Goal: Task Accomplishment & Management: Manage account settings

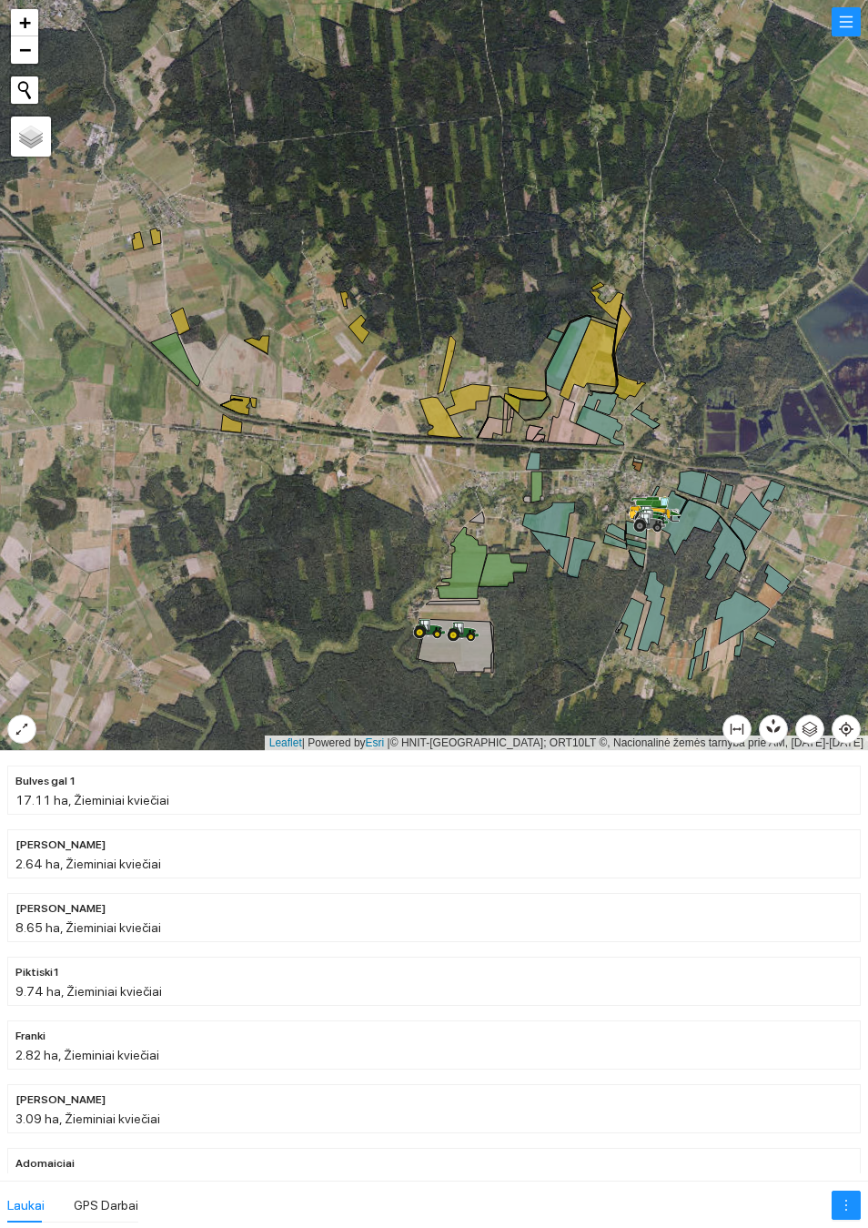
click at [851, 34] on button "button" at bounding box center [846, 21] width 29 height 29
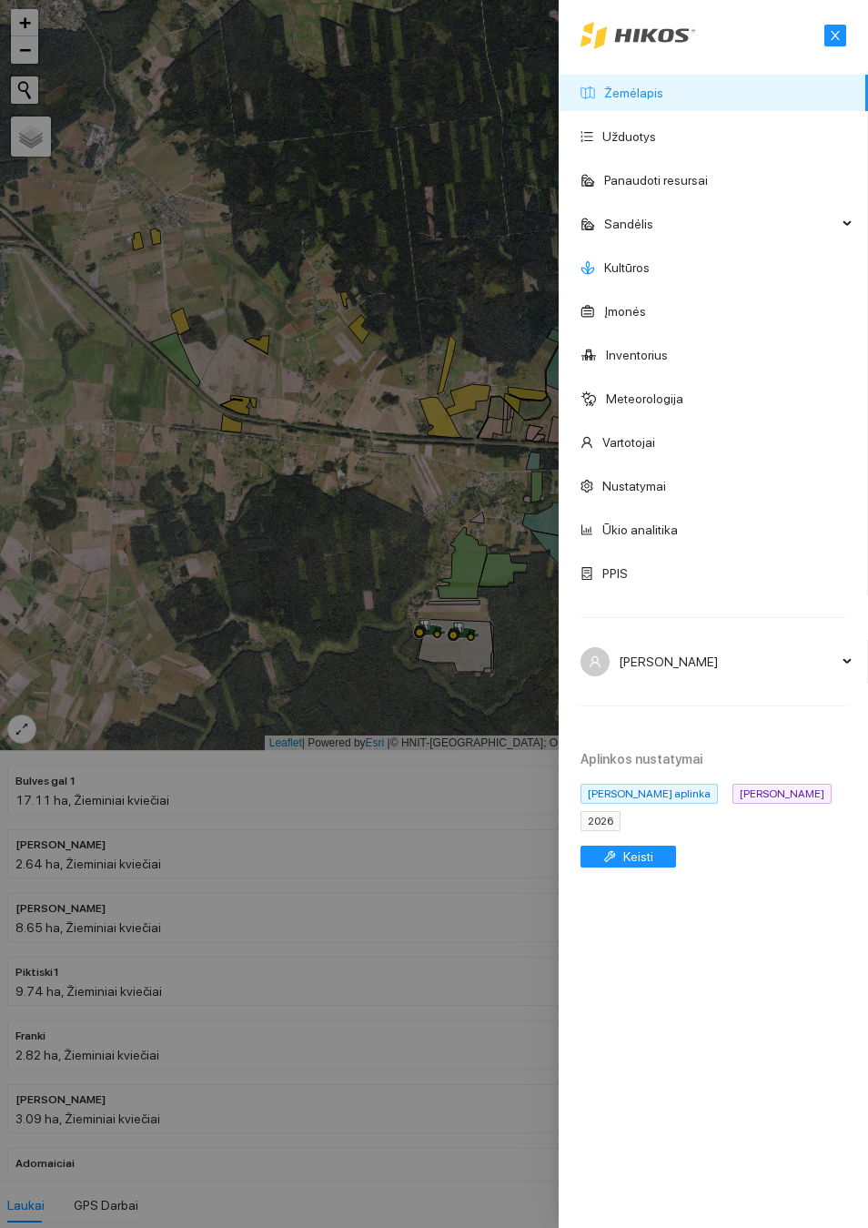
click at [626, 275] on link "Kultūros" at bounding box center [627, 267] width 46 height 15
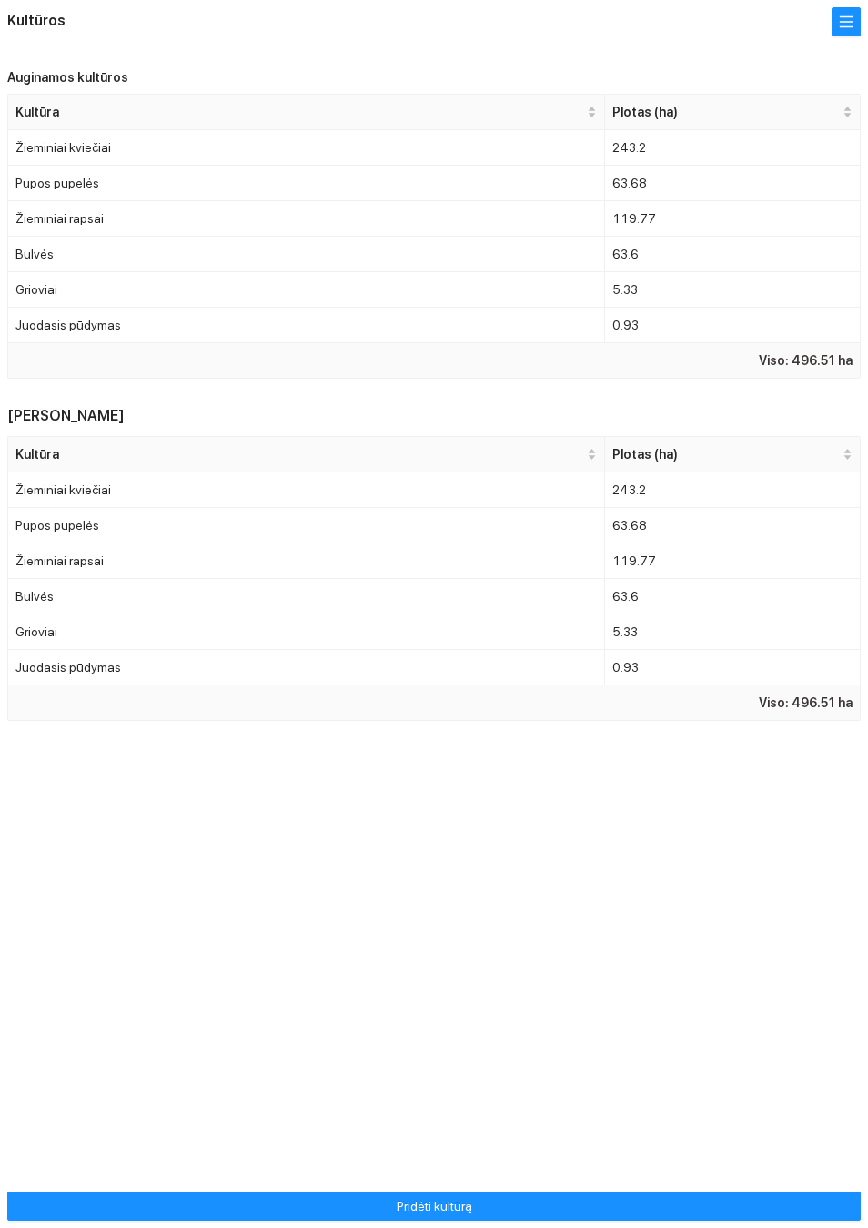
click at [535, 237] on td "Žieminiai rapsai" at bounding box center [306, 218] width 597 height 35
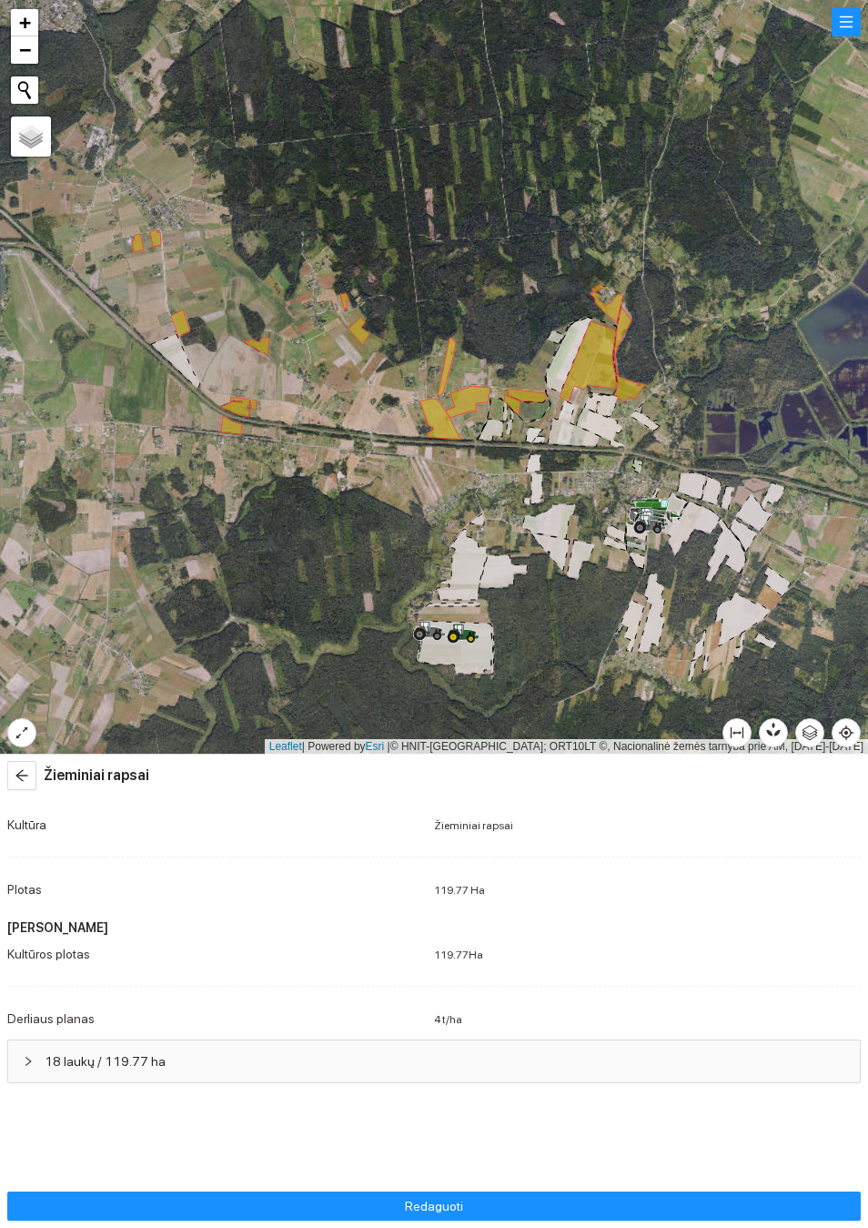
click at [73, 1066] on span "18 laukų / 119.77 ha" at bounding box center [445, 1061] width 801 height 20
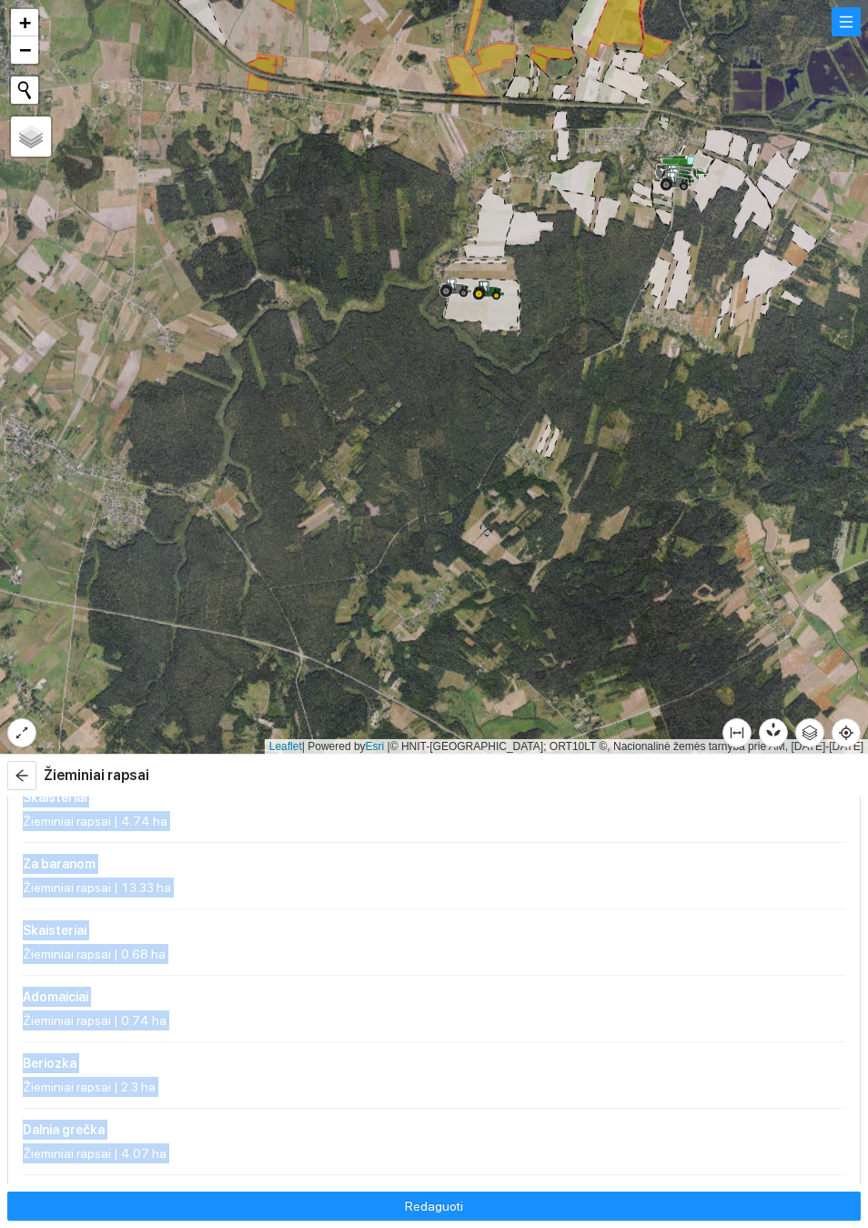
scroll to position [1131, 0]
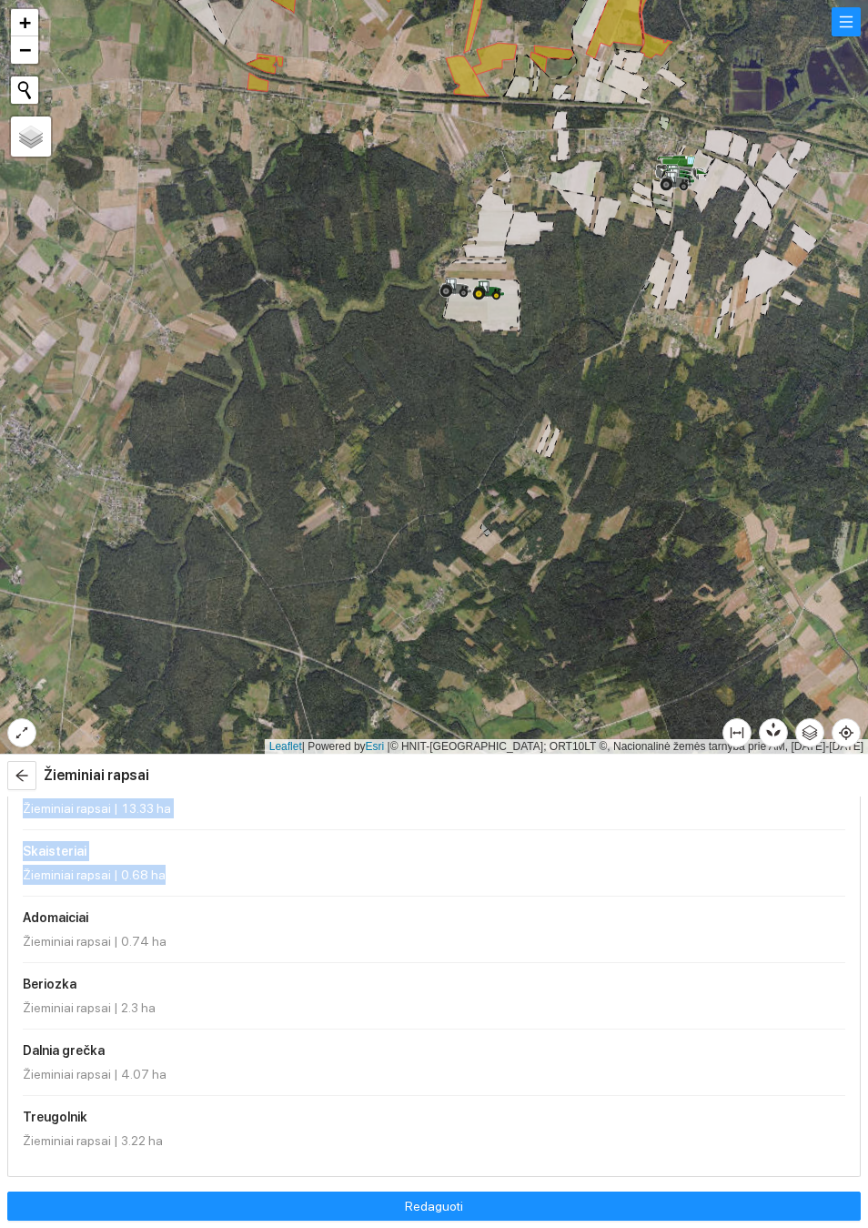
click at [229, 1118] on div "Treugolnik Žieminiai rapsai | 3.22 ha" at bounding box center [434, 1129] width 823 height 44
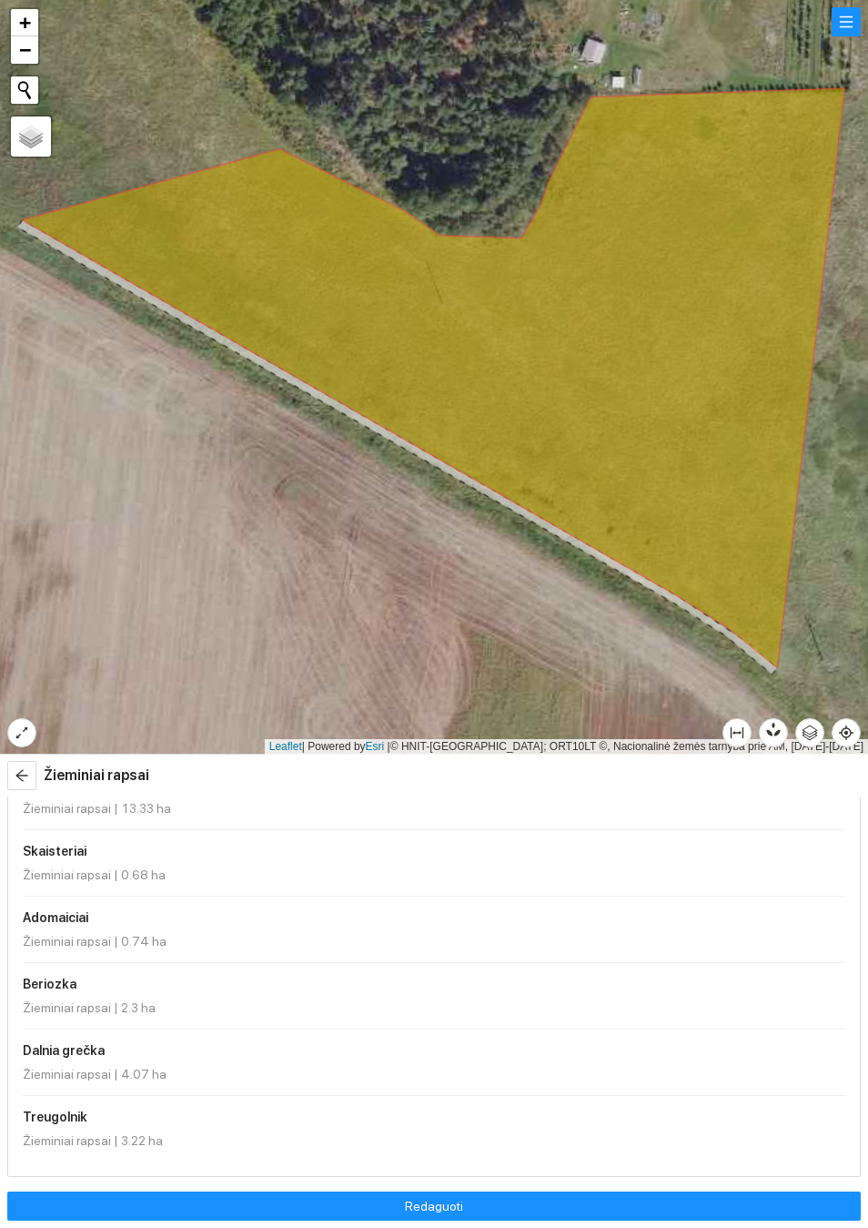
click at [177, 1141] on div "Žieminiai rapsai | 3.22 ha" at bounding box center [434, 1140] width 823 height 20
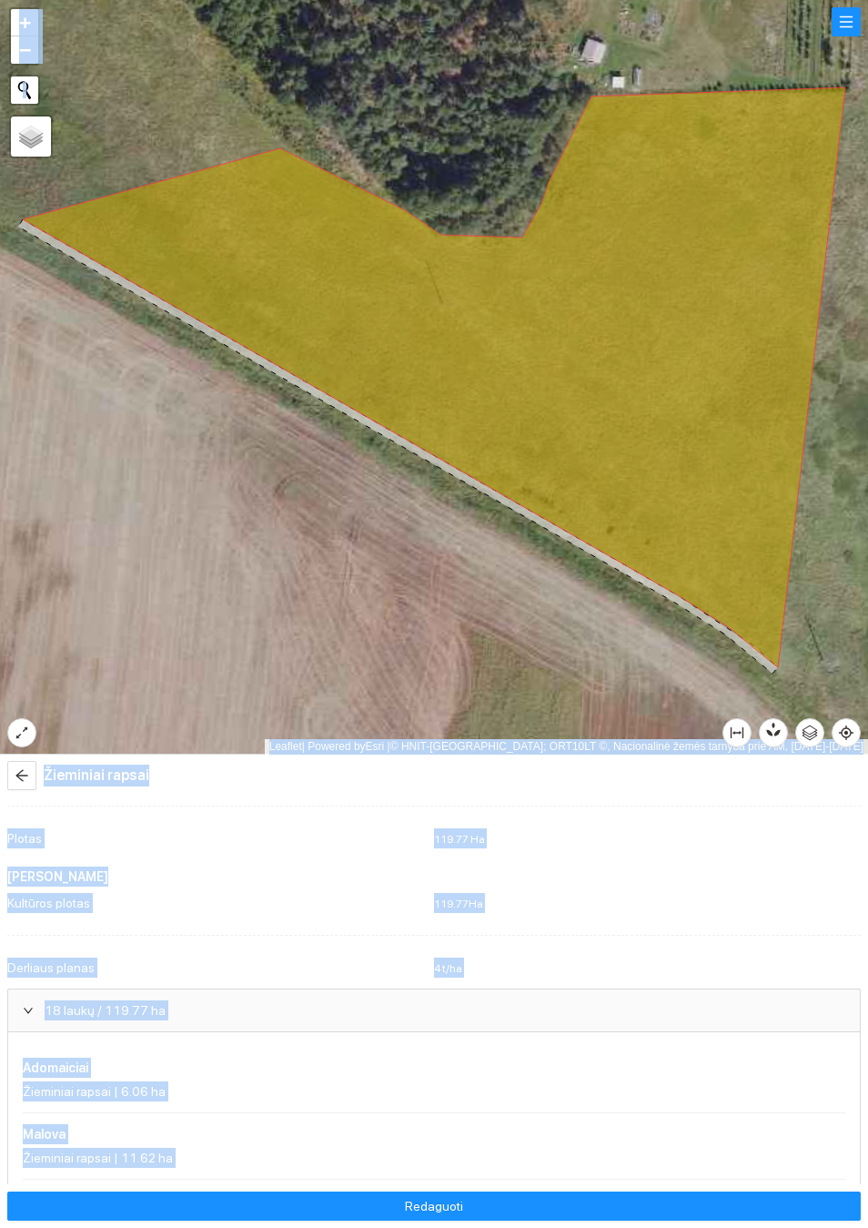
scroll to position [0, 0]
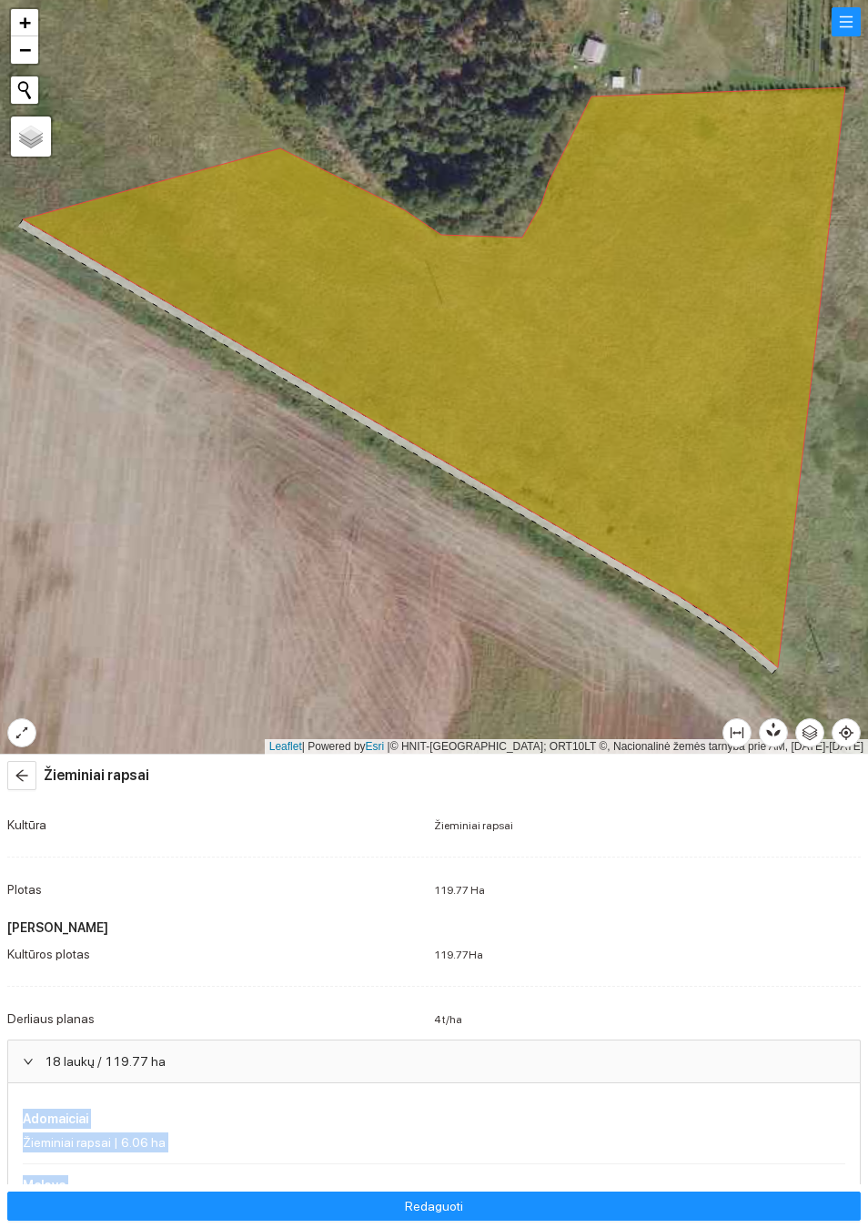
copy ul "Adomaiciai Žieminiai rapsai | 6.06 ha Malova Žieminiai rapsai | 11.62 ha Algisa…"
click at [31, 782] on span "arrow-left" at bounding box center [21, 775] width 27 height 15
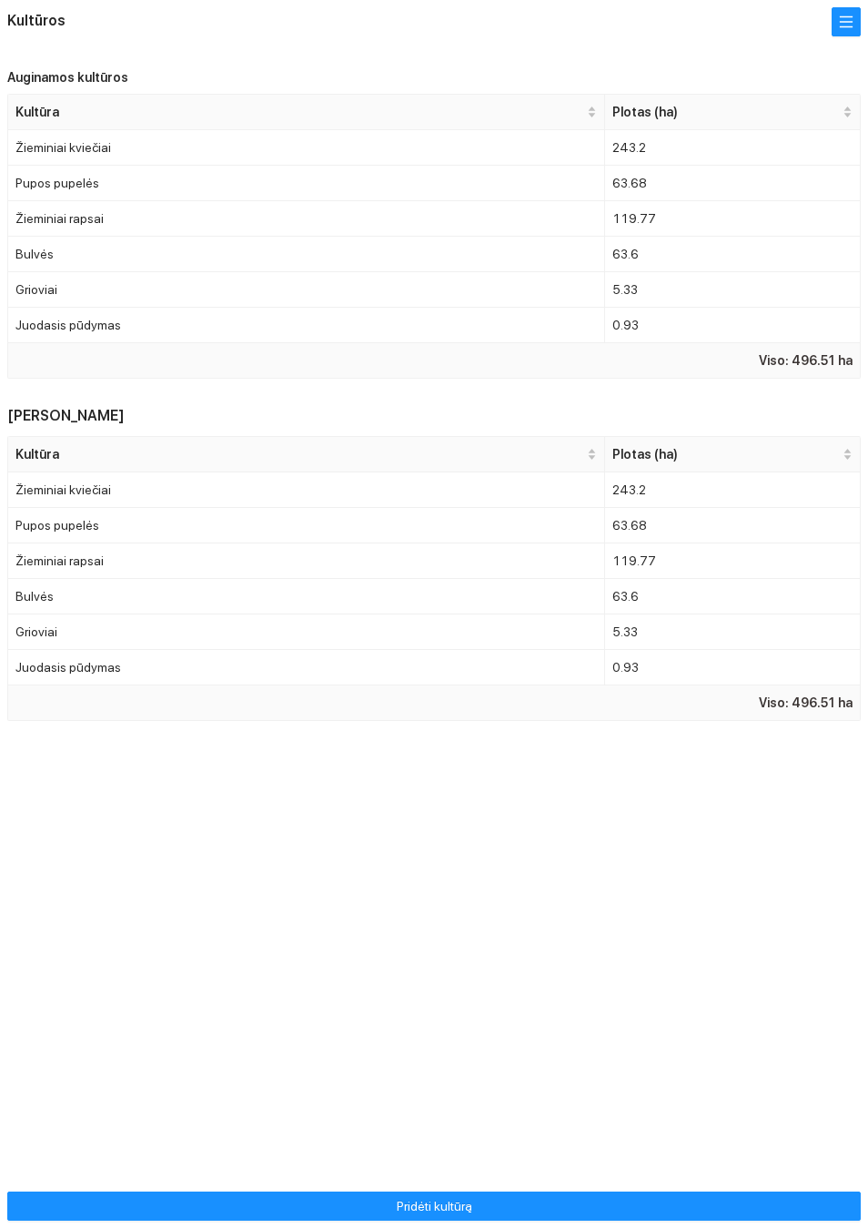
click at [844, 32] on button "button" at bounding box center [846, 21] width 29 height 29
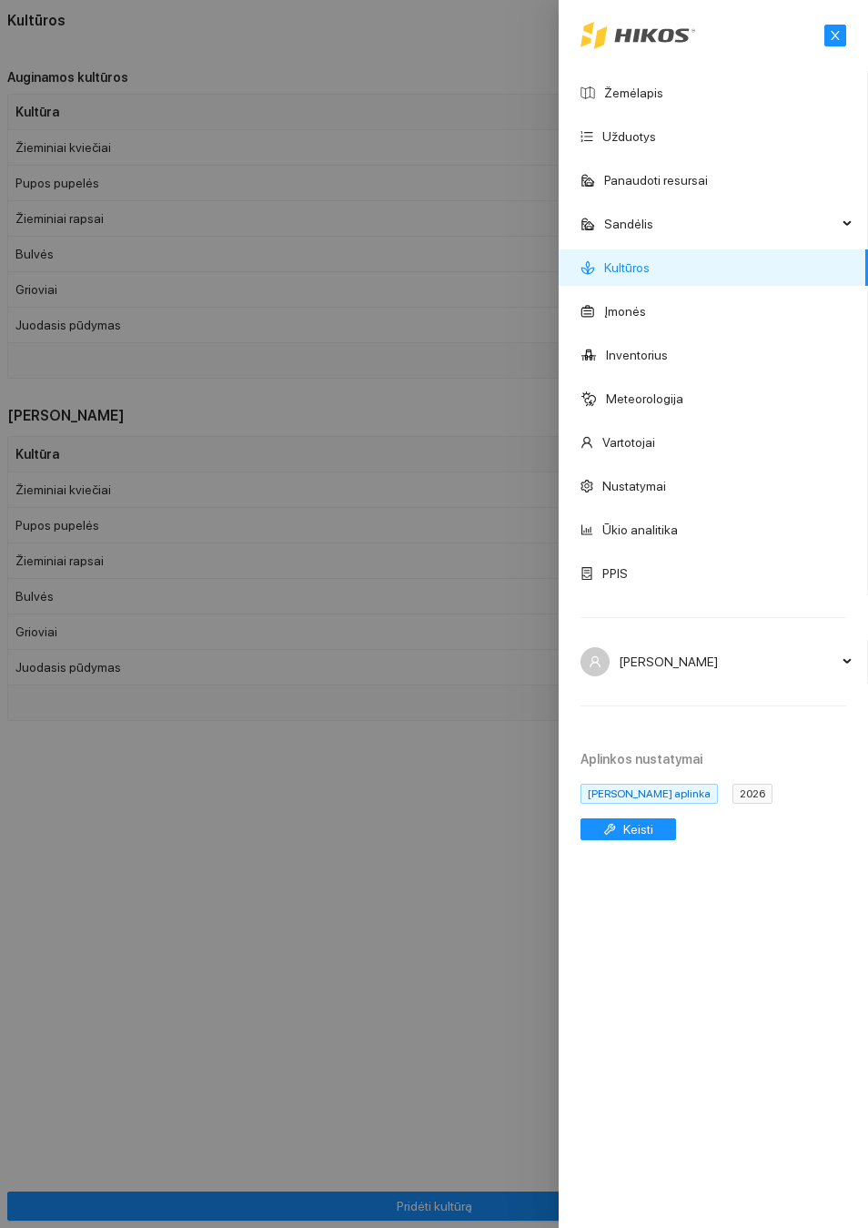
click at [329, 63] on div at bounding box center [434, 614] width 868 height 1228
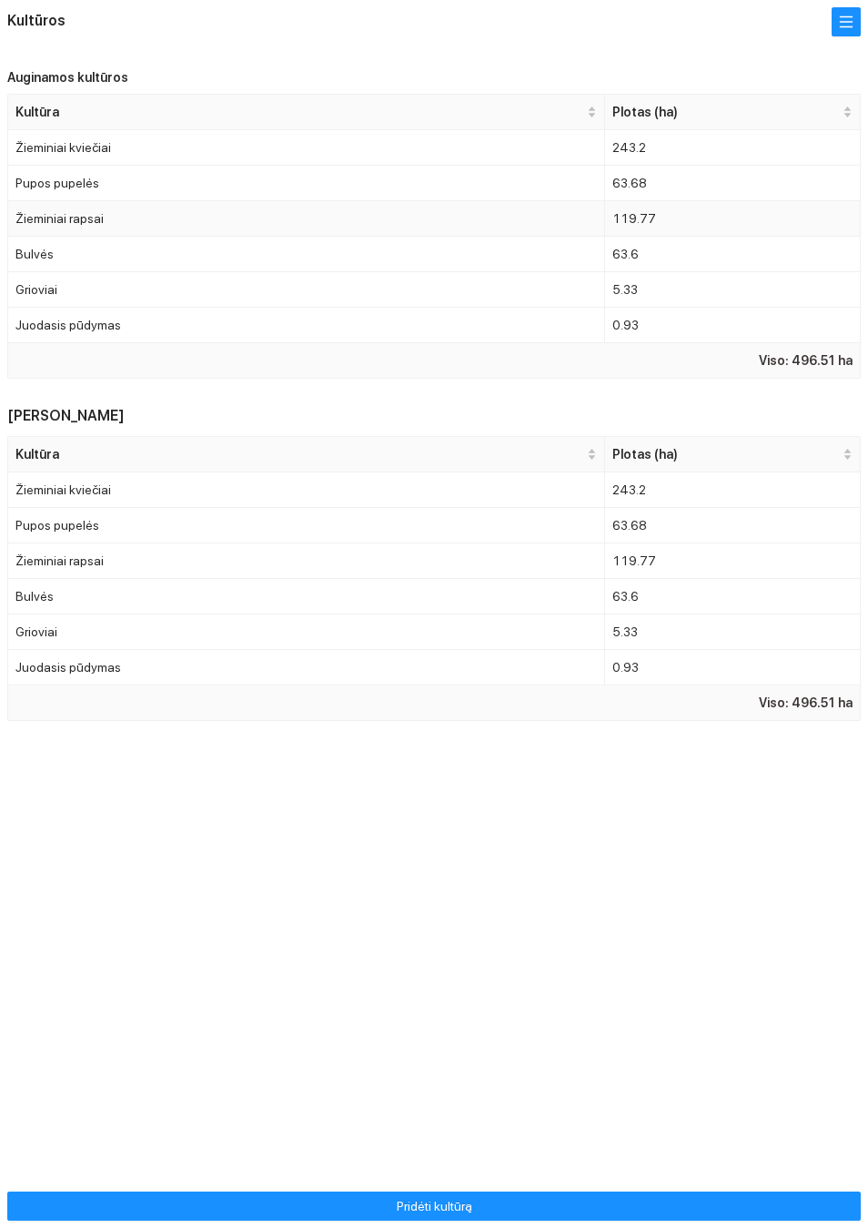
click at [136, 237] on td "Žieminiai rapsai" at bounding box center [306, 218] width 597 height 35
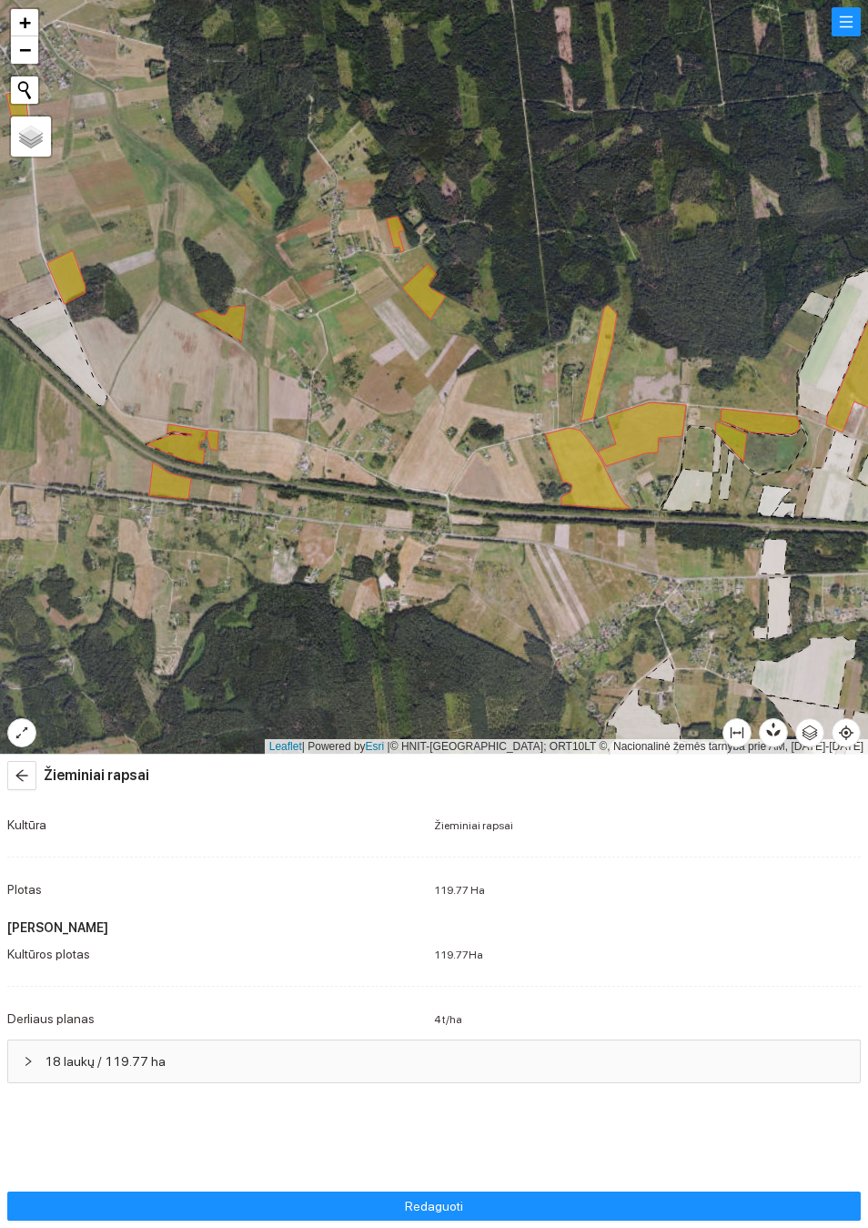
click at [27, 762] on button "button" at bounding box center [21, 775] width 29 height 29
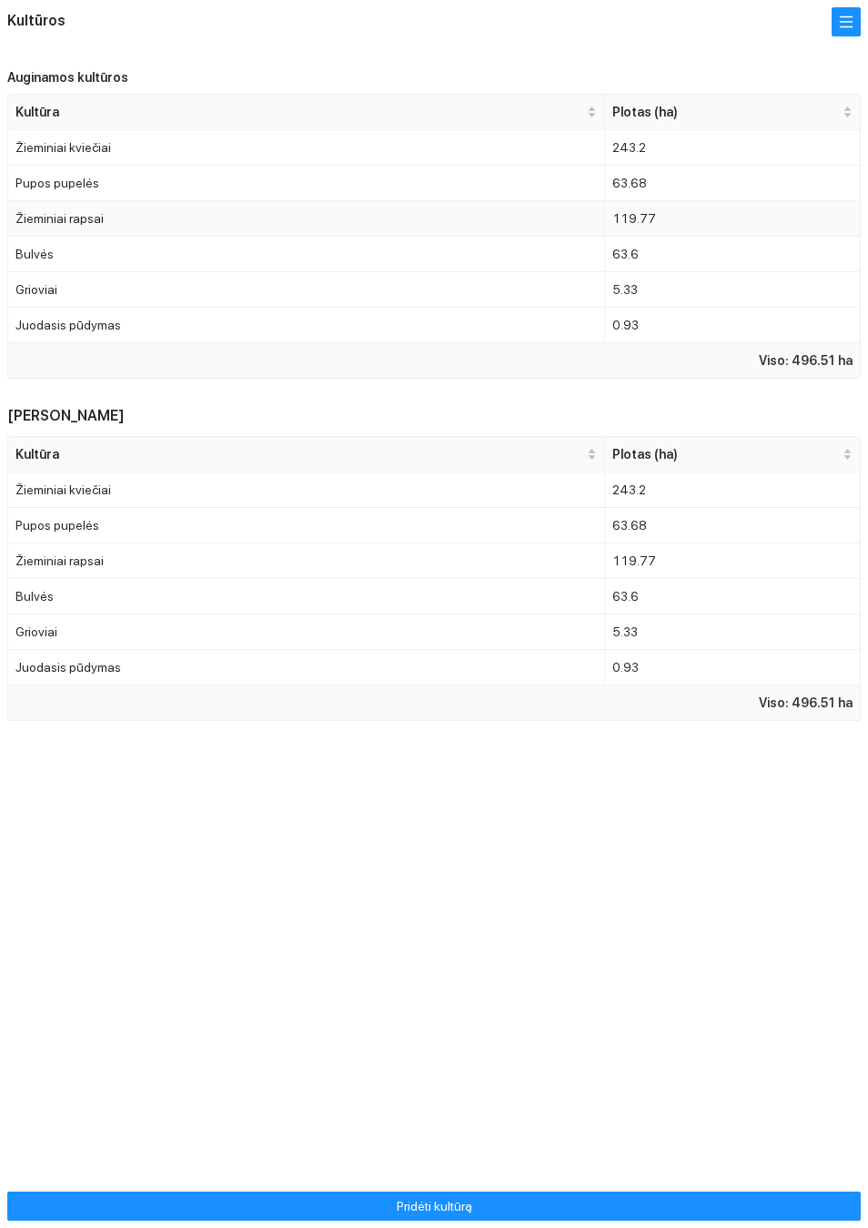
click at [114, 237] on td "Žieminiai rapsai" at bounding box center [306, 218] width 597 height 35
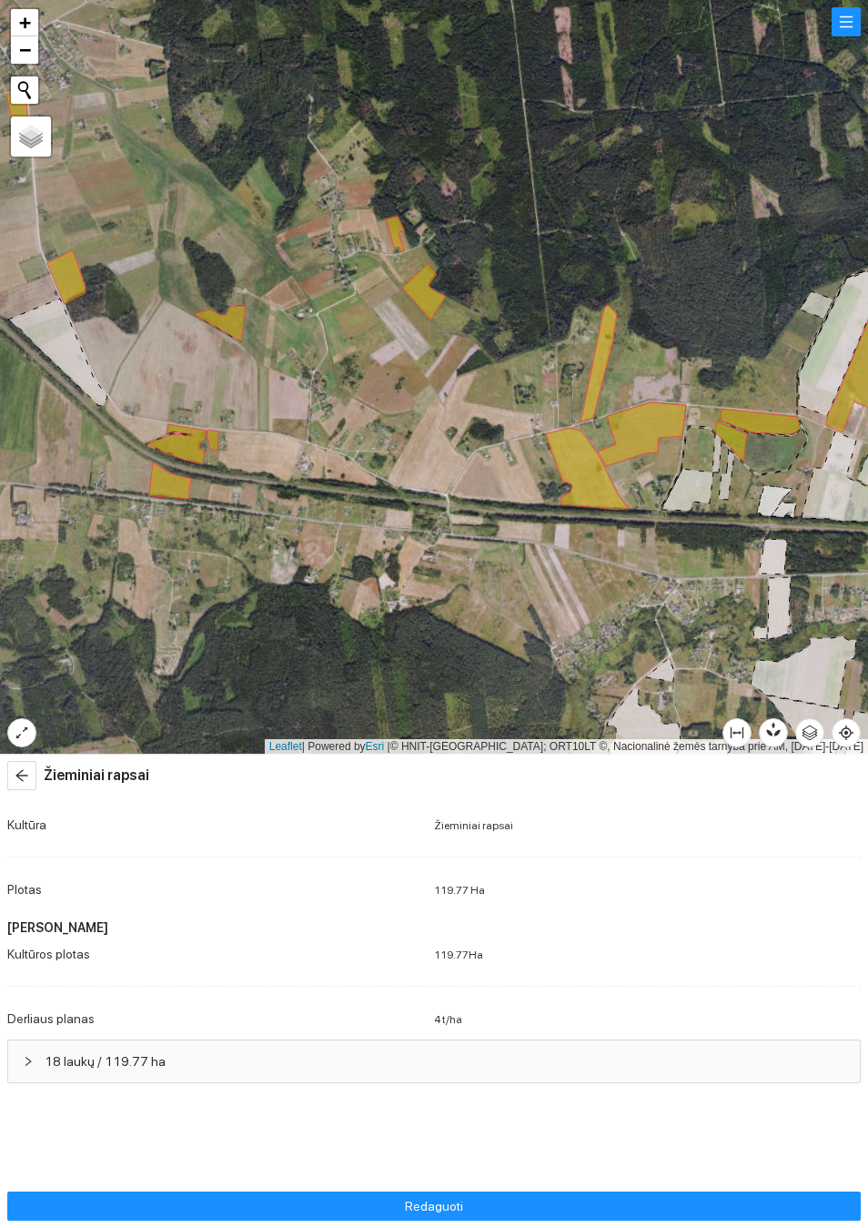
click at [845, 36] on button "button" at bounding box center [846, 21] width 29 height 29
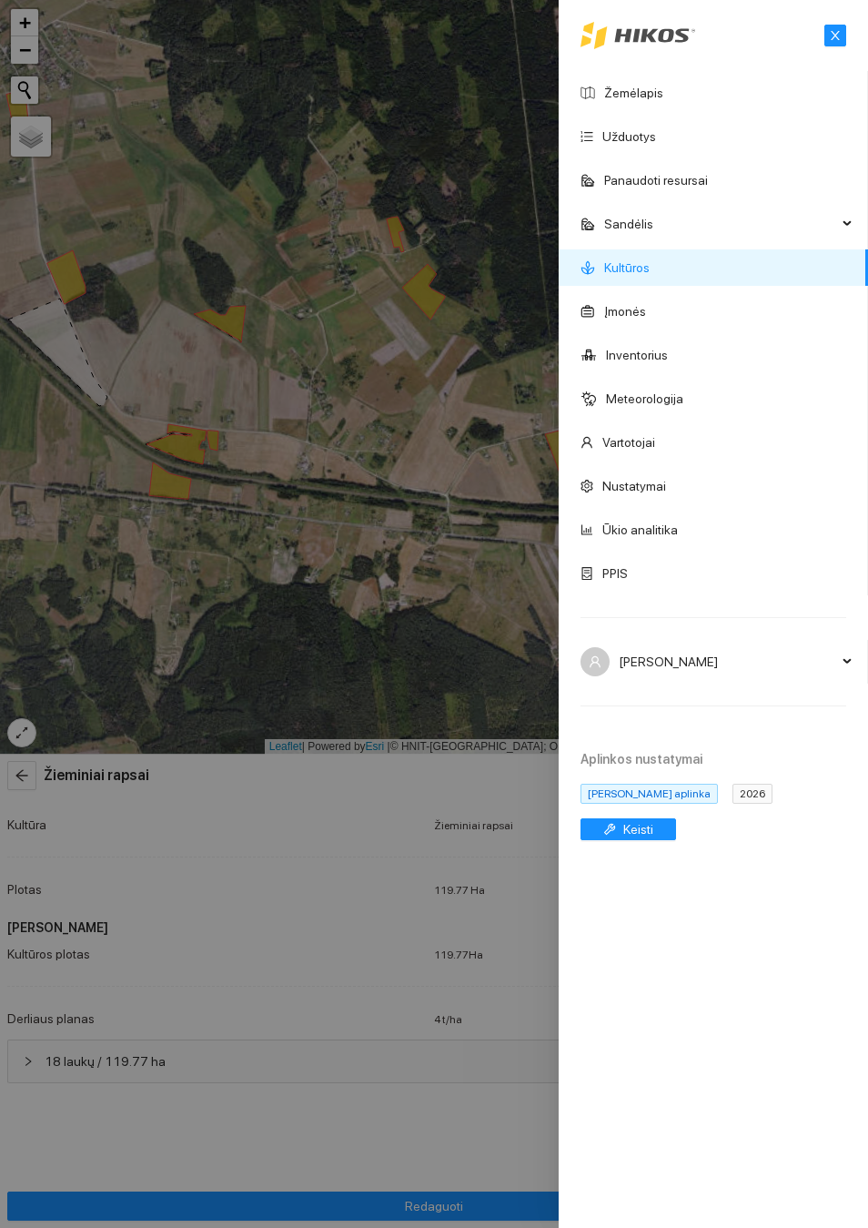
click at [442, 516] on div at bounding box center [434, 614] width 868 height 1228
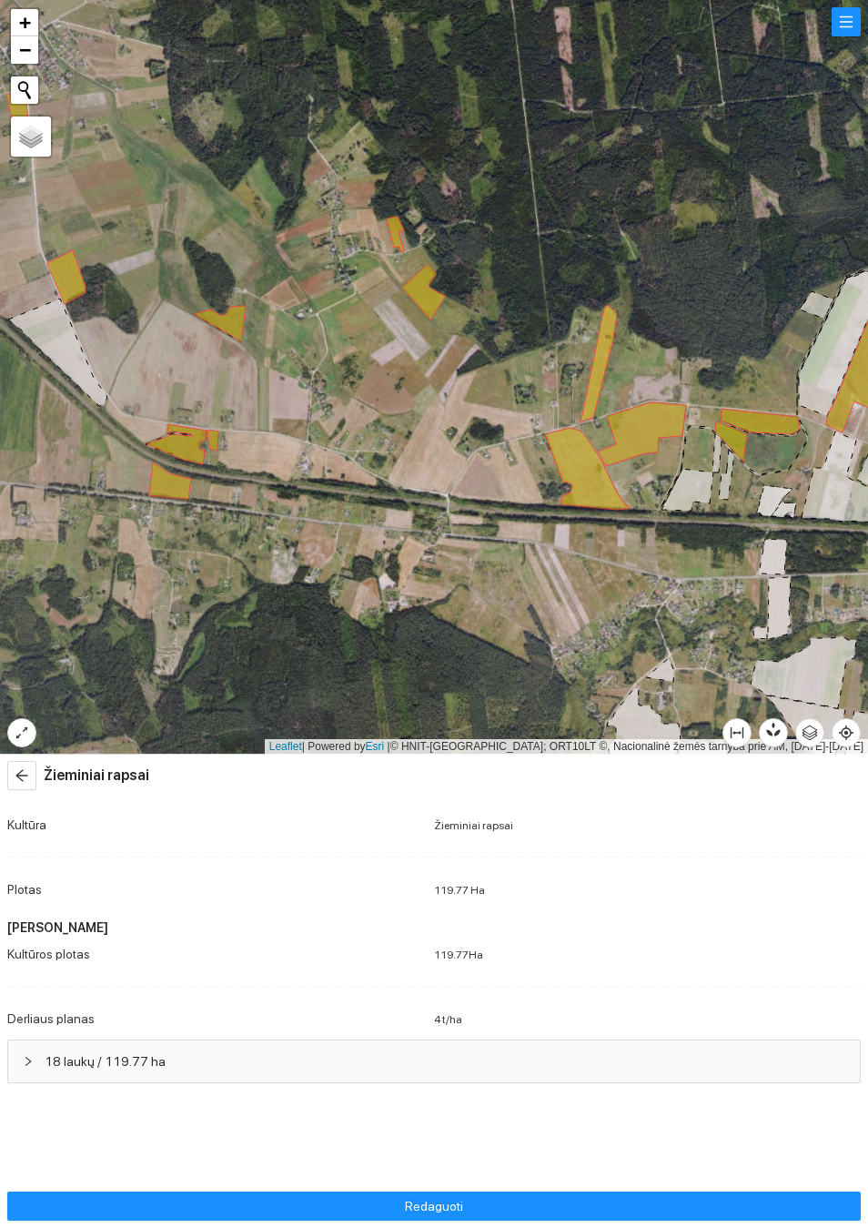
click at [530, 1212] on button "Redaguoti" at bounding box center [434, 1205] width 854 height 29
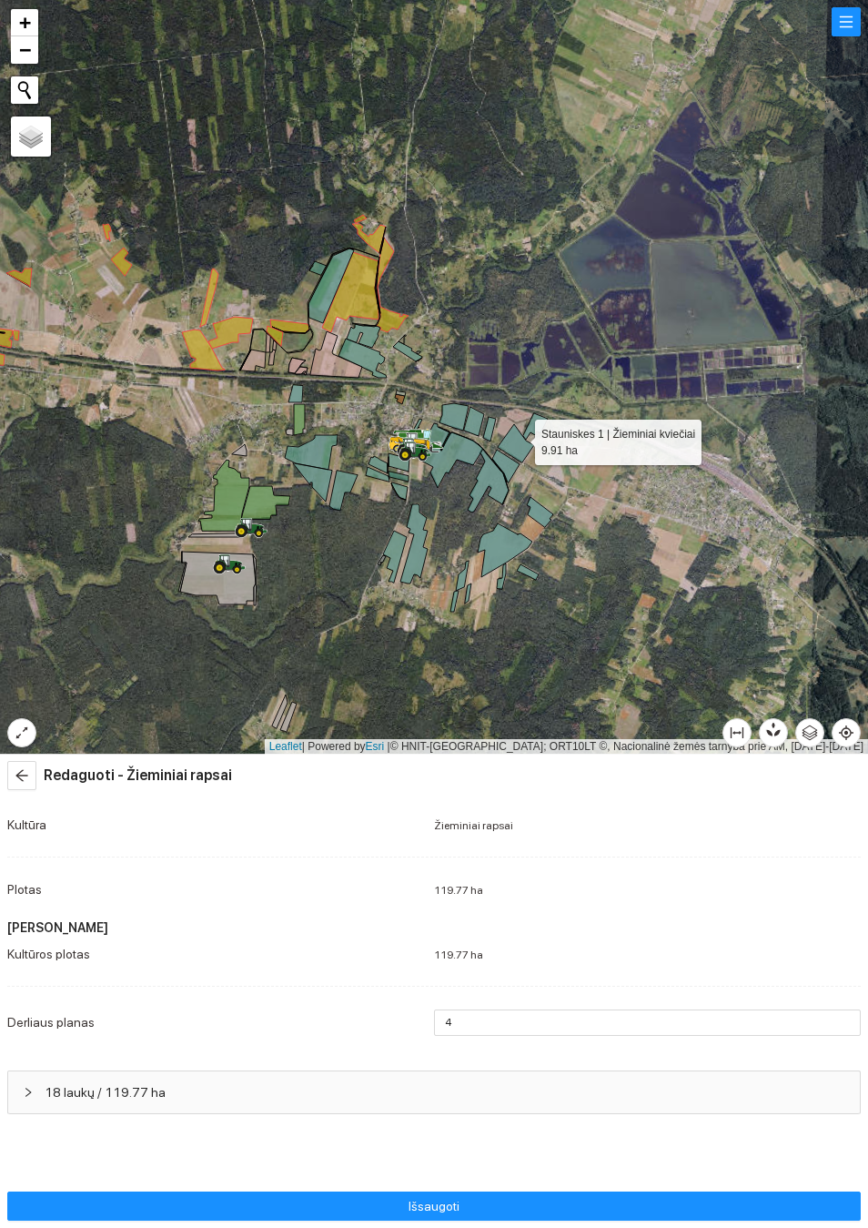
click at [662, 333] on div at bounding box center [434, 377] width 868 height 754
click at [529, 421] on div at bounding box center [434, 377] width 868 height 754
click at [657, 489] on div at bounding box center [434, 377] width 868 height 754
click at [659, 476] on div at bounding box center [434, 377] width 868 height 754
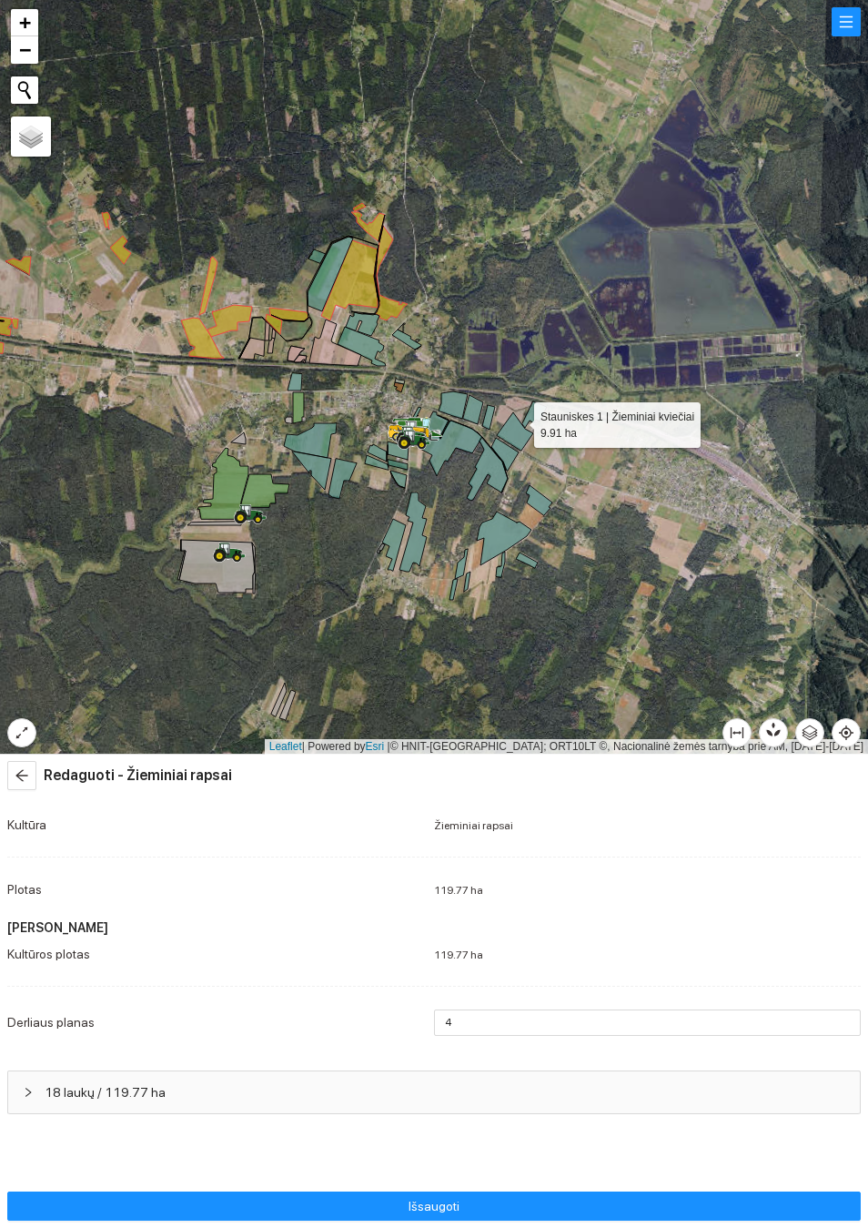
click at [645, 486] on div at bounding box center [434, 377] width 868 height 754
click at [652, 505] on div at bounding box center [434, 377] width 868 height 754
click at [642, 491] on div at bounding box center [434, 377] width 868 height 754
click at [529, 410] on div at bounding box center [434, 377] width 868 height 754
click at [530, 408] on div at bounding box center [434, 377] width 868 height 754
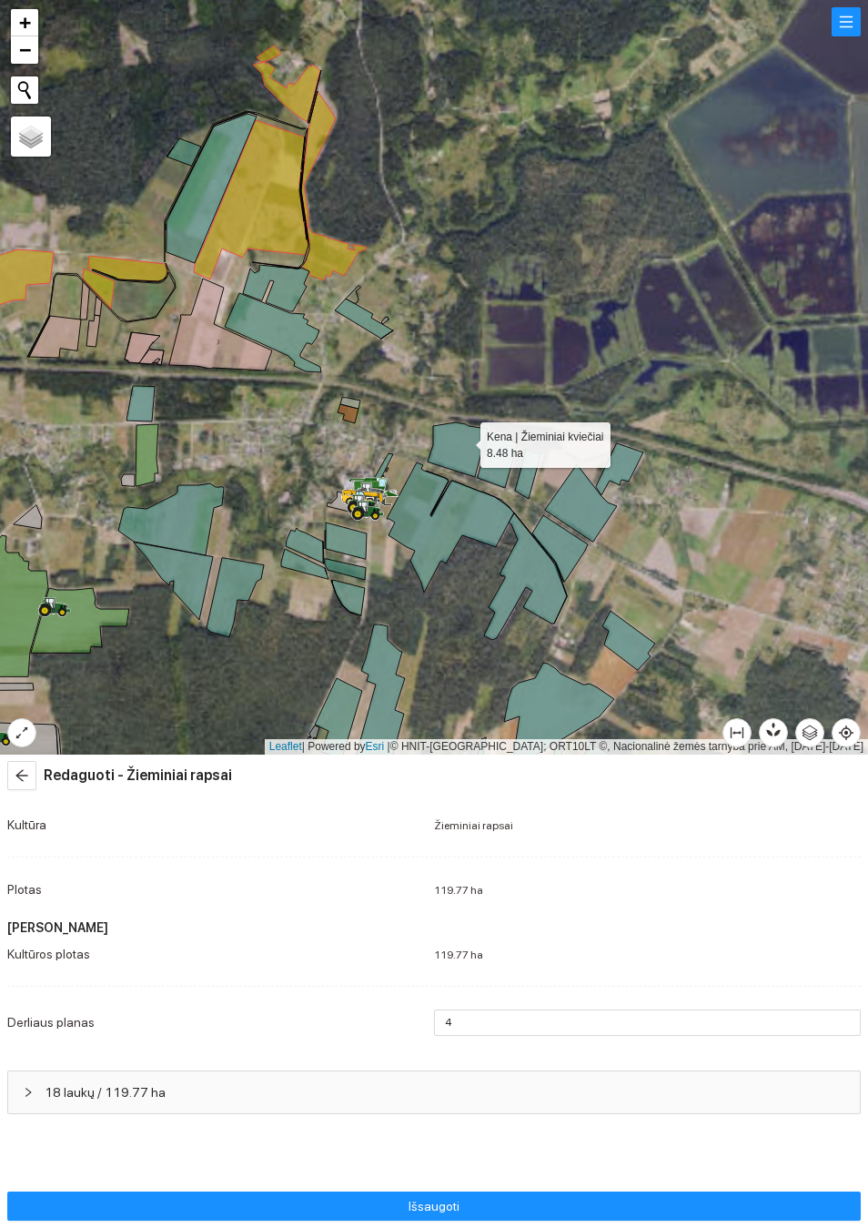
click at [463, 441] on icon at bounding box center [458, 449] width 60 height 55
click at [544, 1208] on button "Išsaugoti" at bounding box center [434, 1205] width 854 height 29
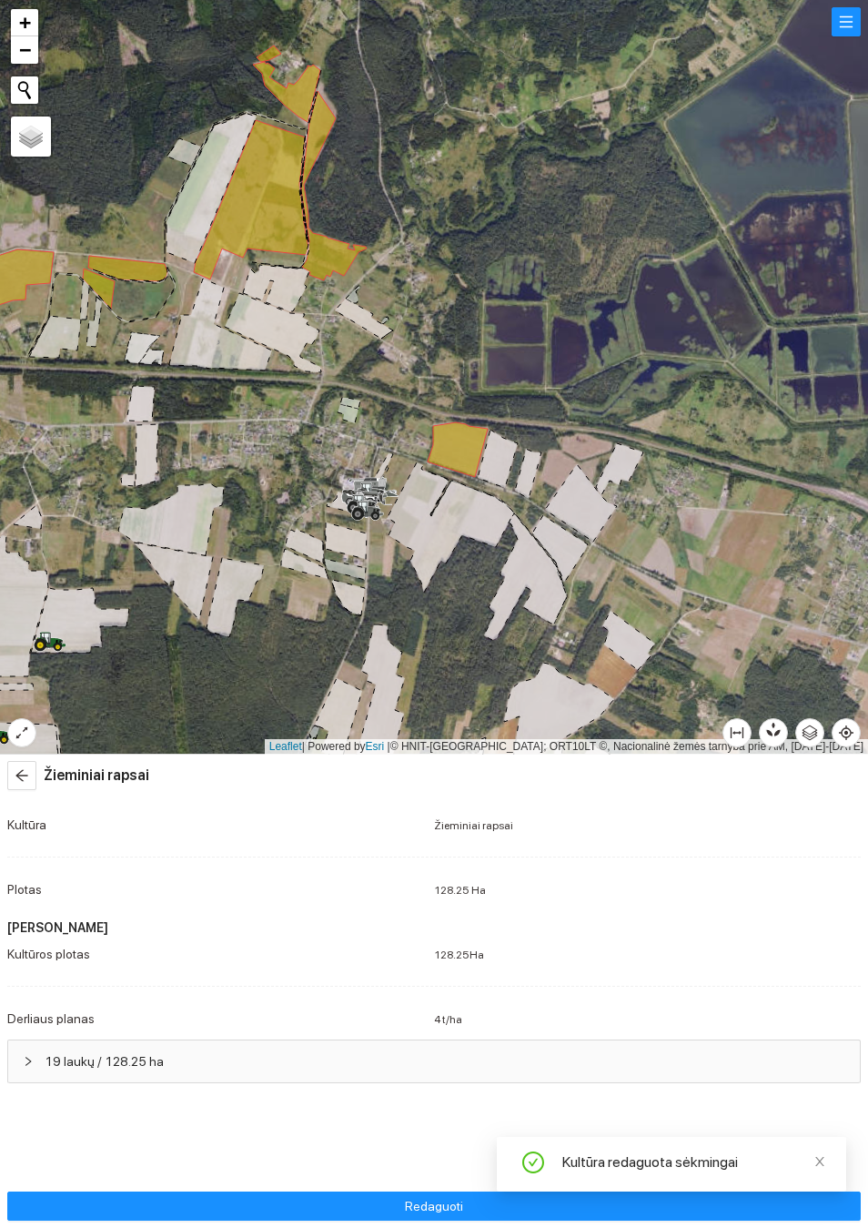
click at [25, 1040] on div "19 laukų / 128.25 ha" at bounding box center [434, 1061] width 852 height 42
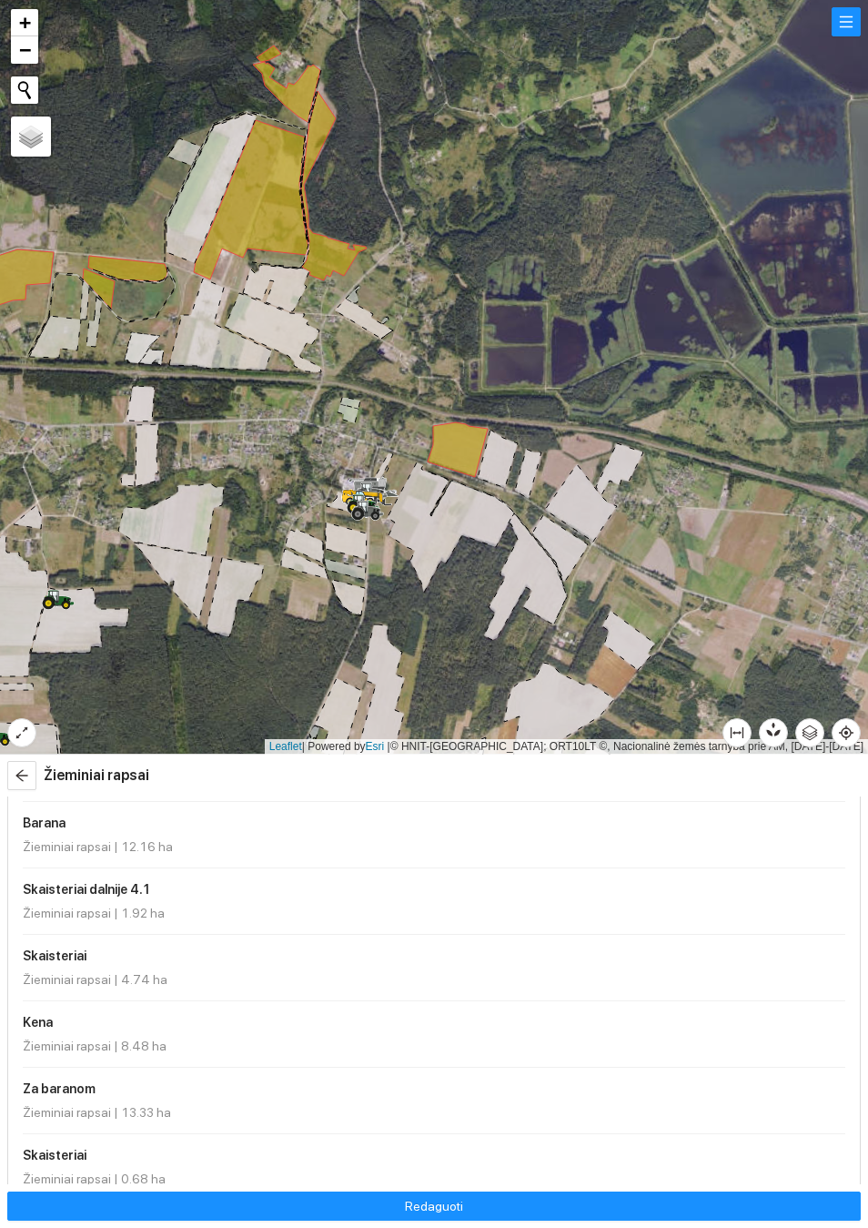
scroll to position [929, 0]
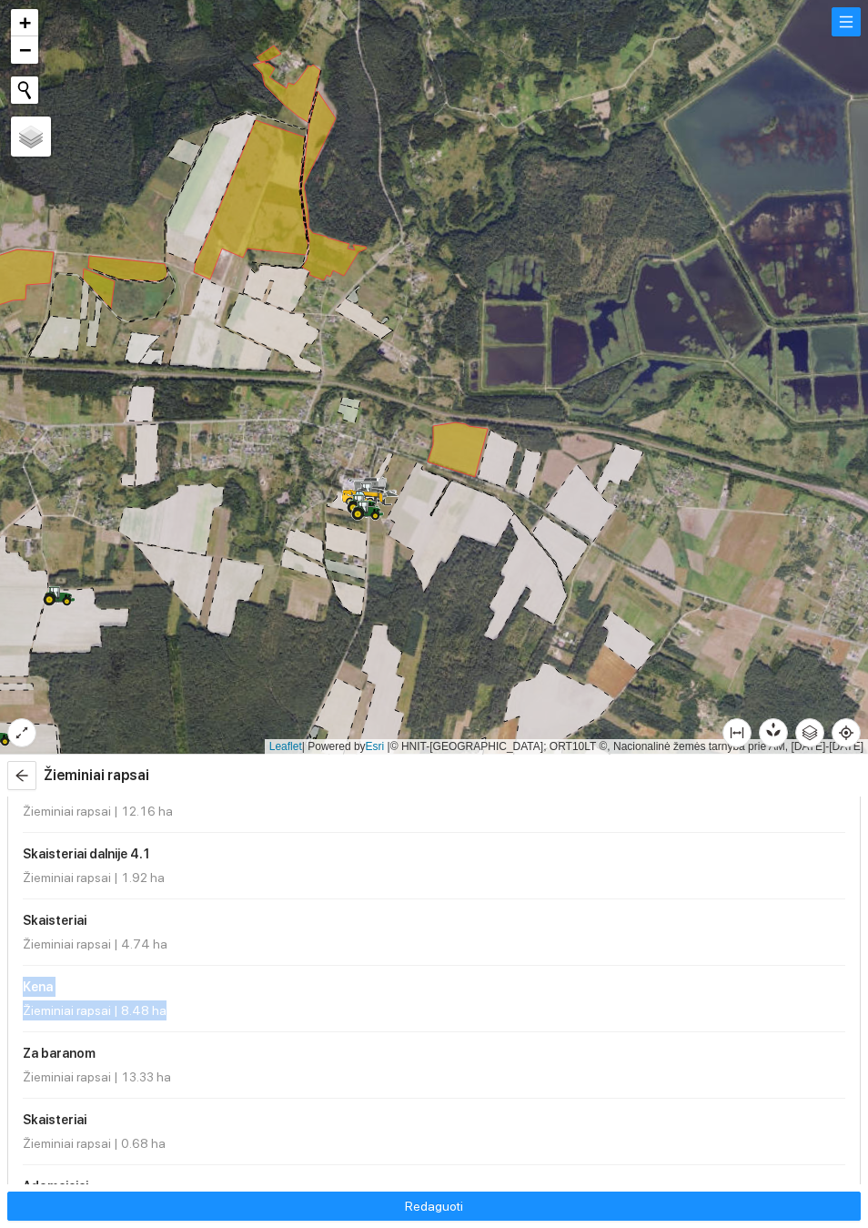
copy div "[PERSON_NAME] rapsai | 8.48 ha"
click at [769, 711] on div at bounding box center [434, 377] width 868 height 754
click at [772, 731] on icon "button" at bounding box center [769, 732] width 7 height 7
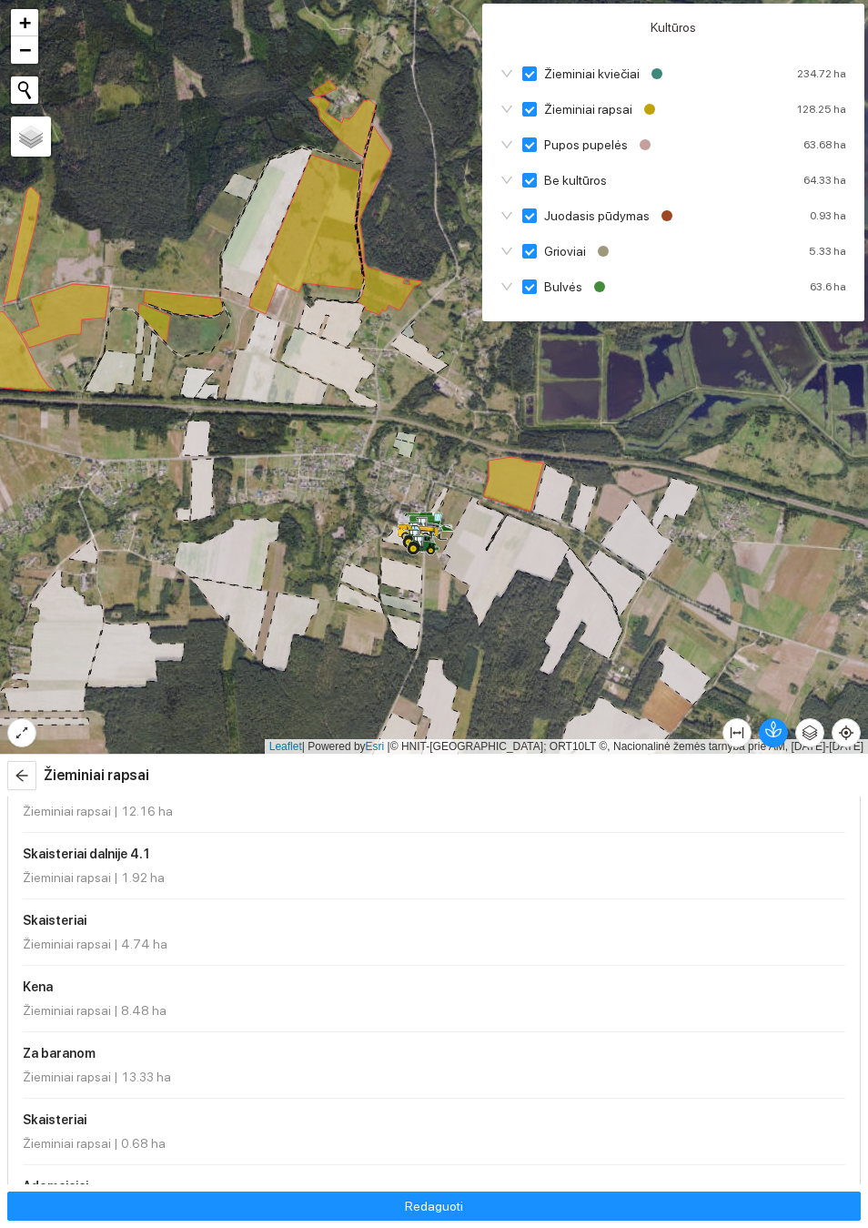
click at [692, 447] on div at bounding box center [434, 377] width 868 height 754
click at [709, 427] on div at bounding box center [434, 377] width 868 height 754
click at [731, 403] on div at bounding box center [434, 377] width 868 height 754
click at [421, 353] on icon at bounding box center [419, 353] width 58 height 40
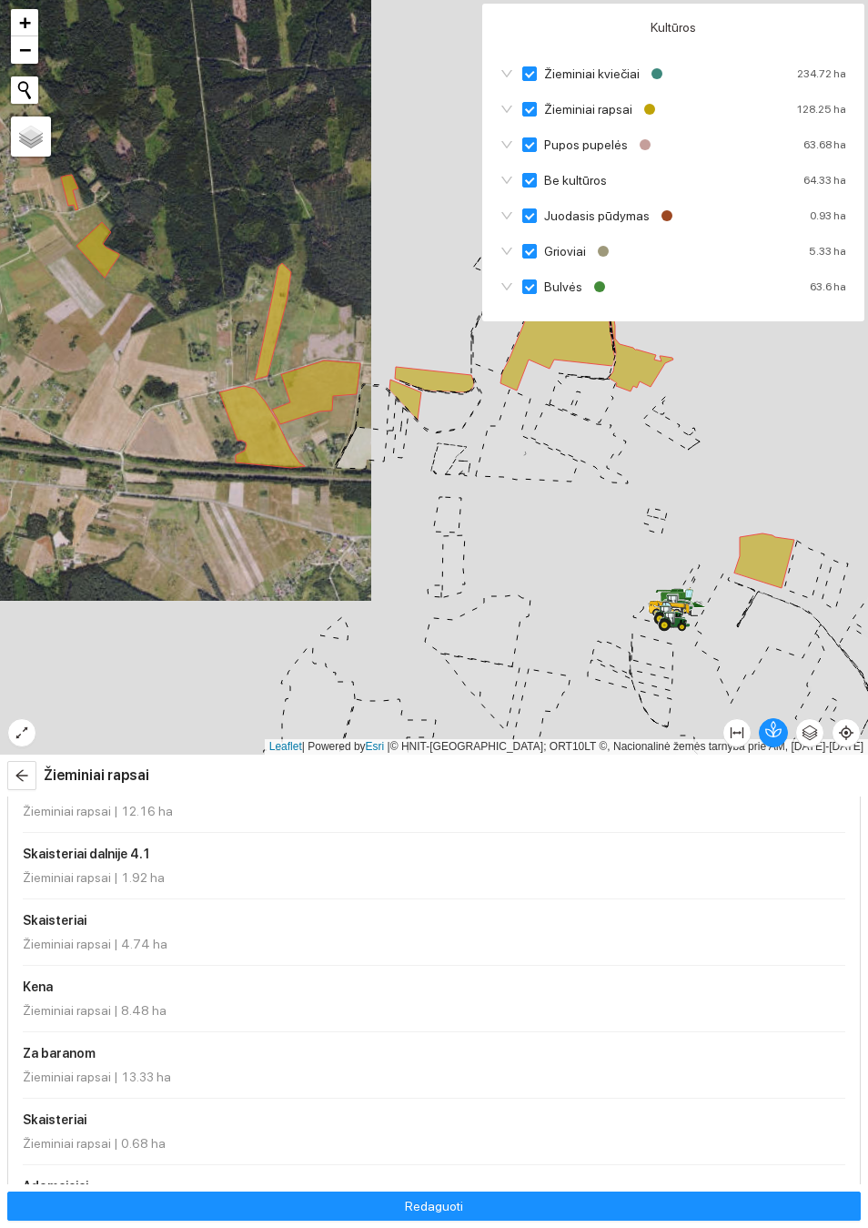
click at [780, 726] on icon "button" at bounding box center [773, 729] width 16 height 16
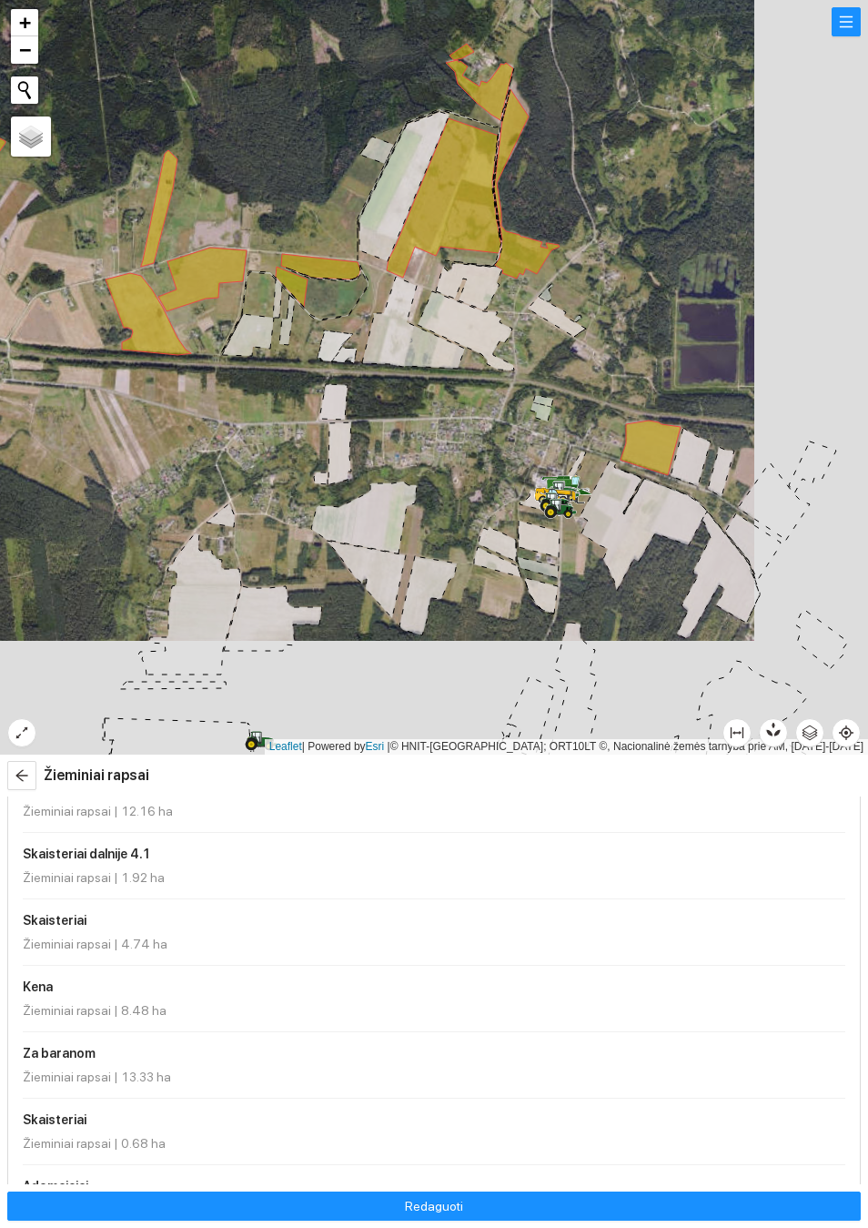
click at [859, 31] on button "button" at bounding box center [846, 21] width 29 height 29
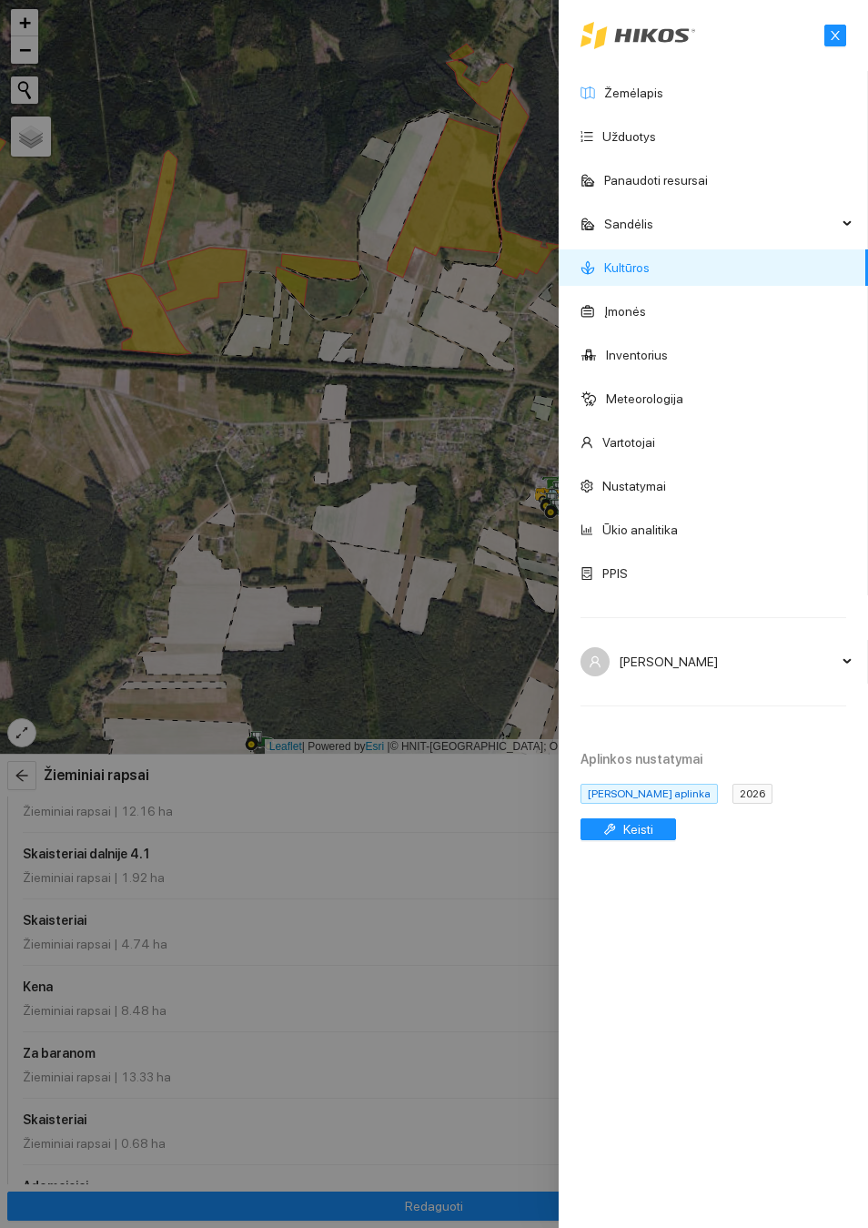
click at [649, 100] on link "Žemėlapis" at bounding box center [633, 93] width 59 height 15
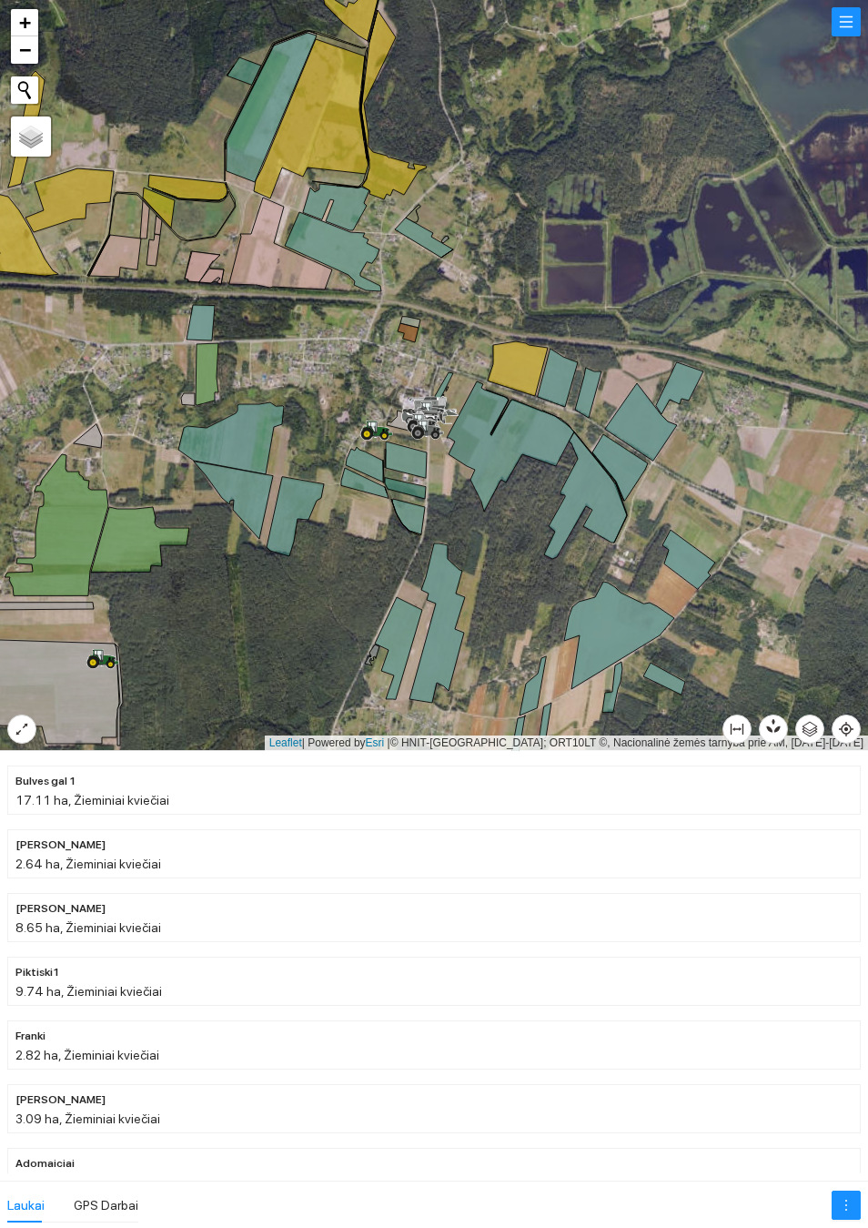
click at [703, 231] on div at bounding box center [434, 375] width 868 height 751
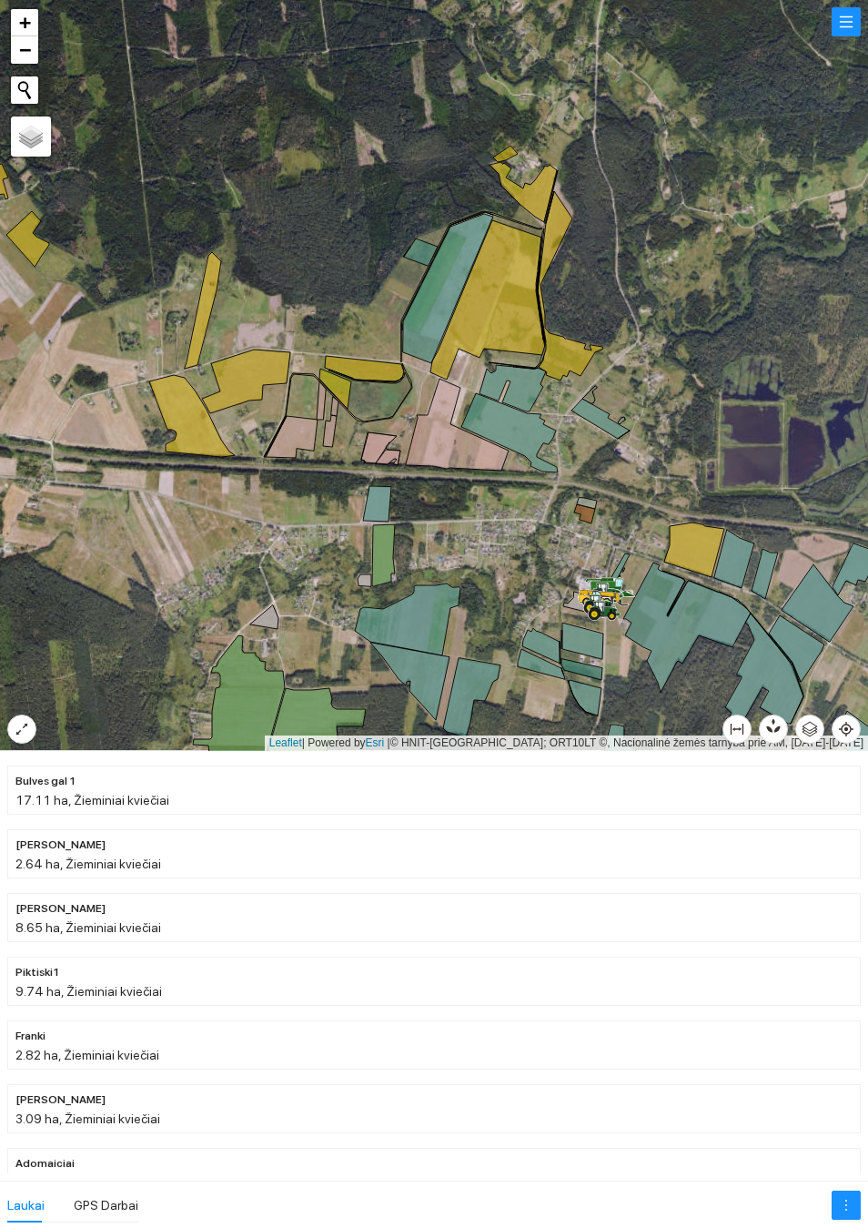
click at [774, 733] on button "button" at bounding box center [773, 728] width 29 height 29
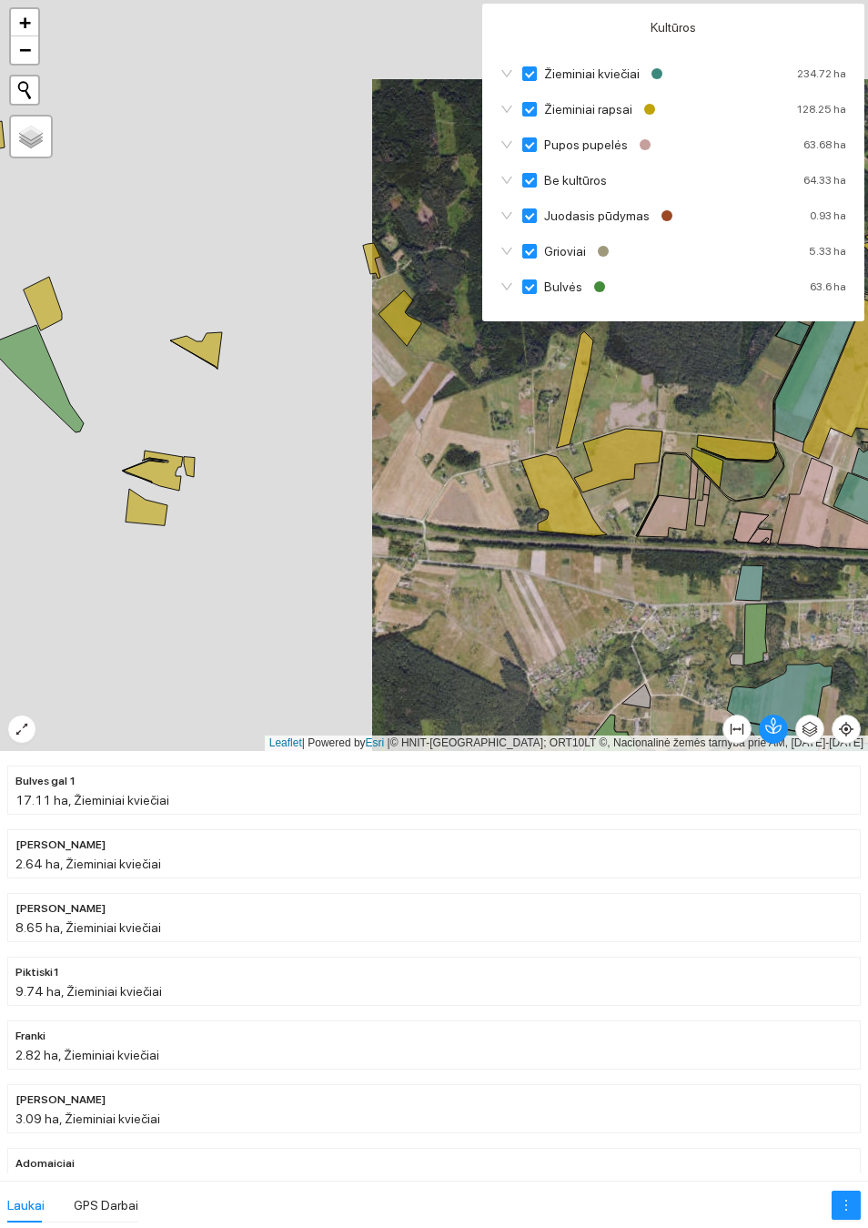
click at [561, 607] on div at bounding box center [434, 375] width 868 height 751
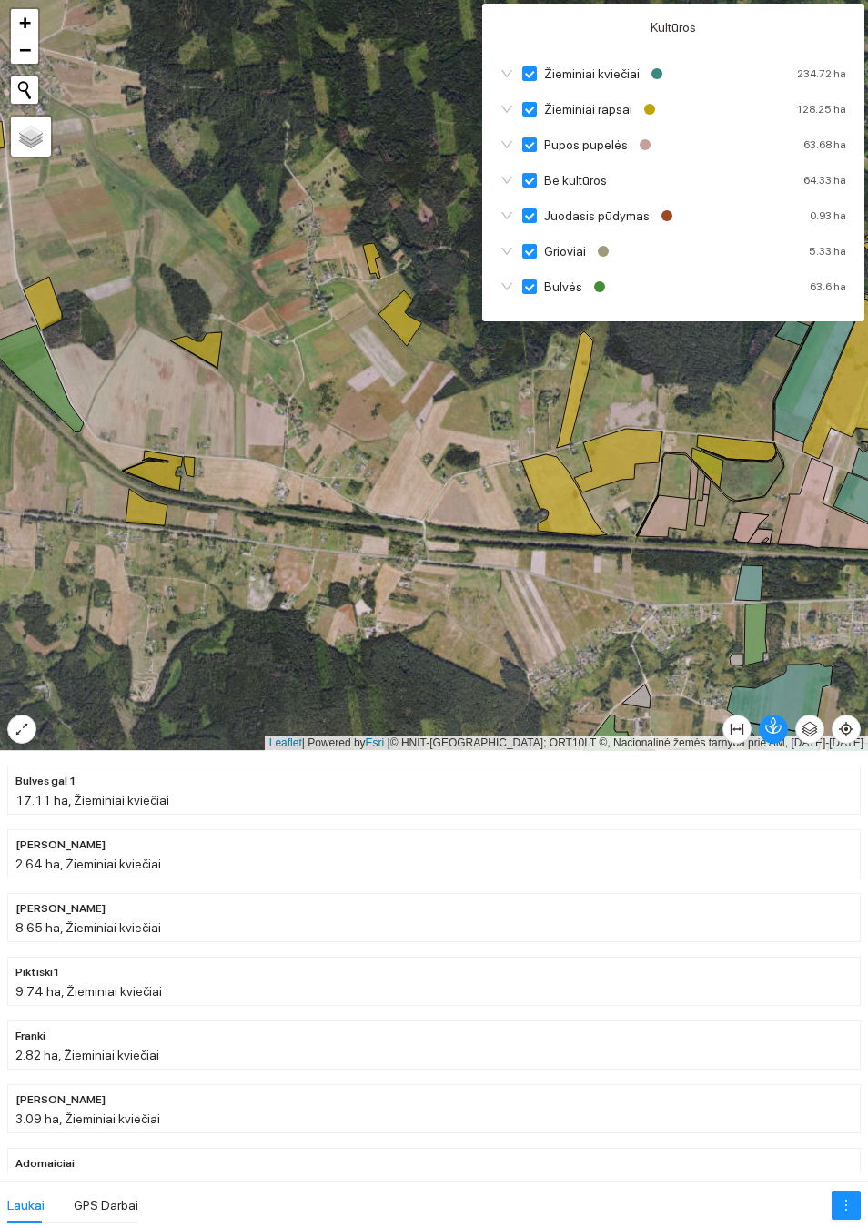
click at [778, 718] on icon "button" at bounding box center [773, 725] width 16 height 16
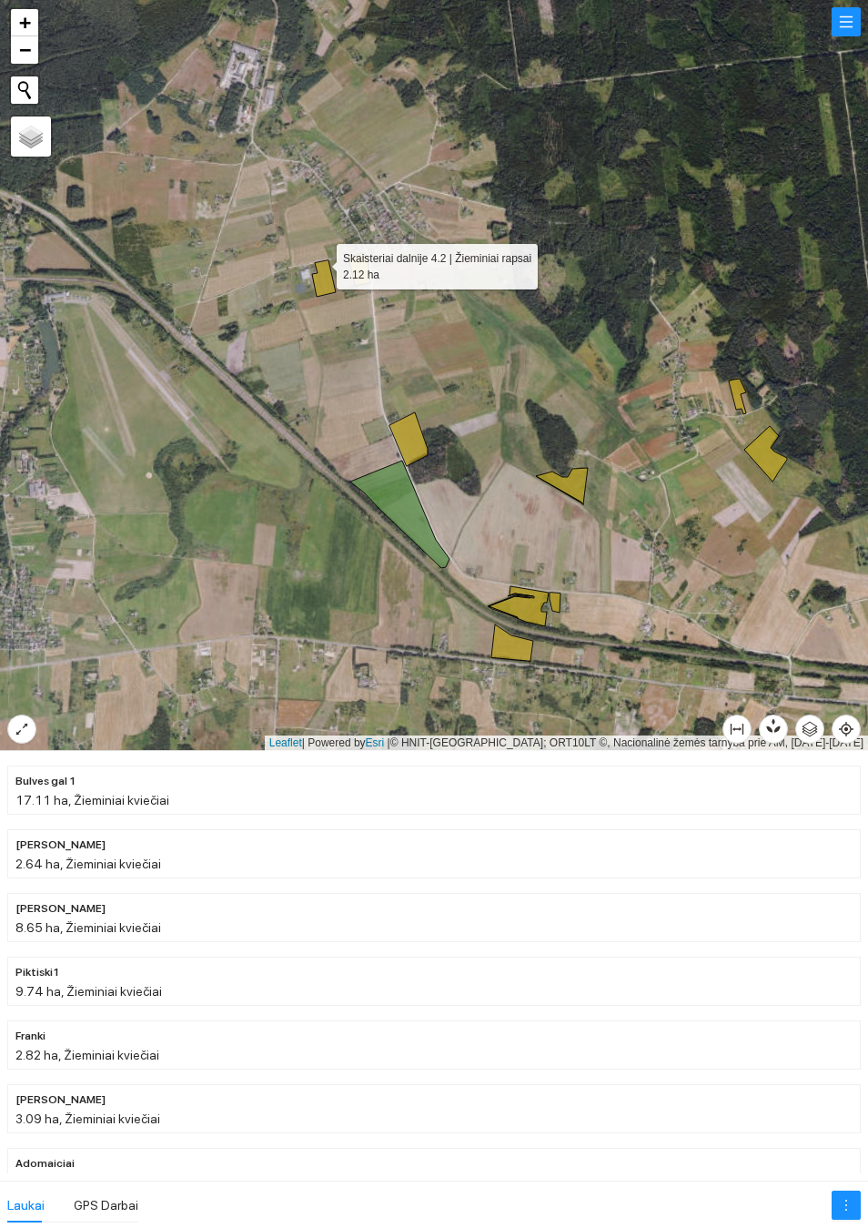
click at [329, 265] on icon at bounding box center [324, 278] width 24 height 36
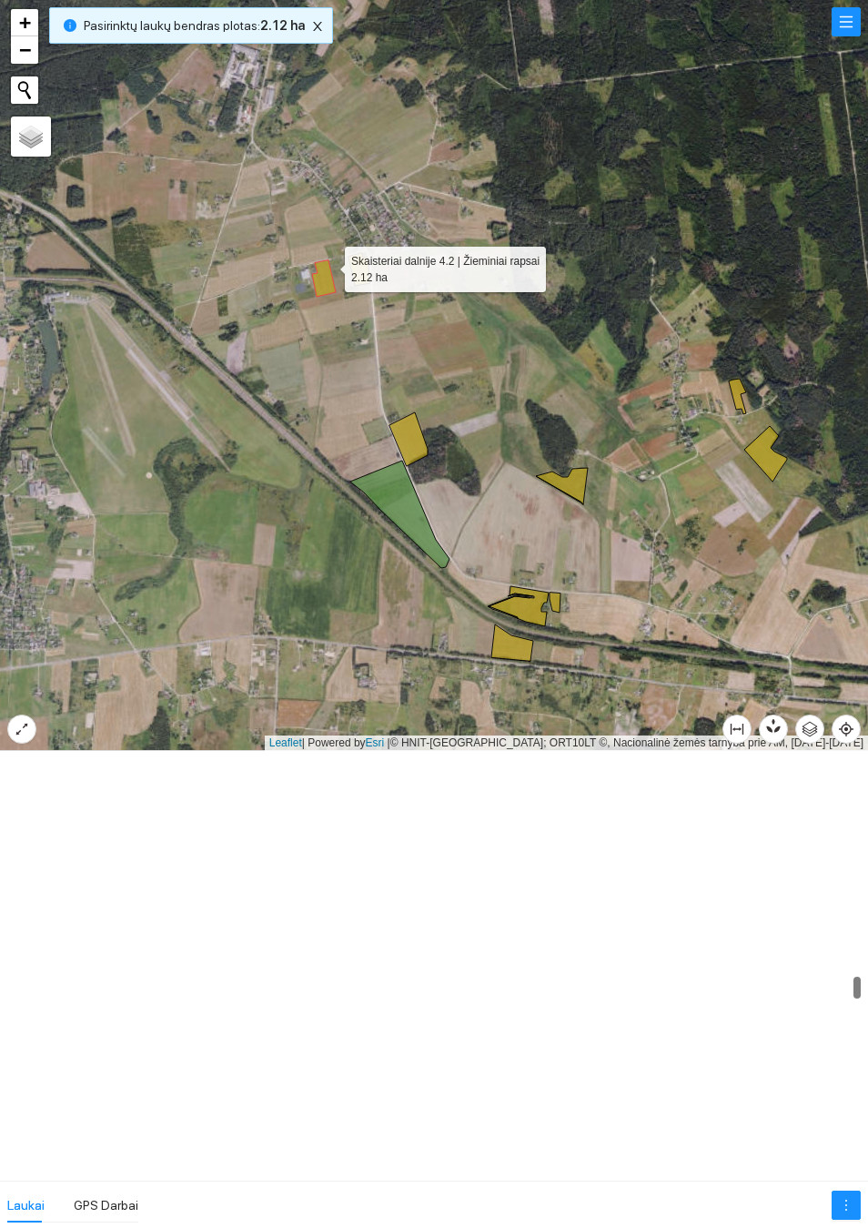
scroll to position [4003, 0]
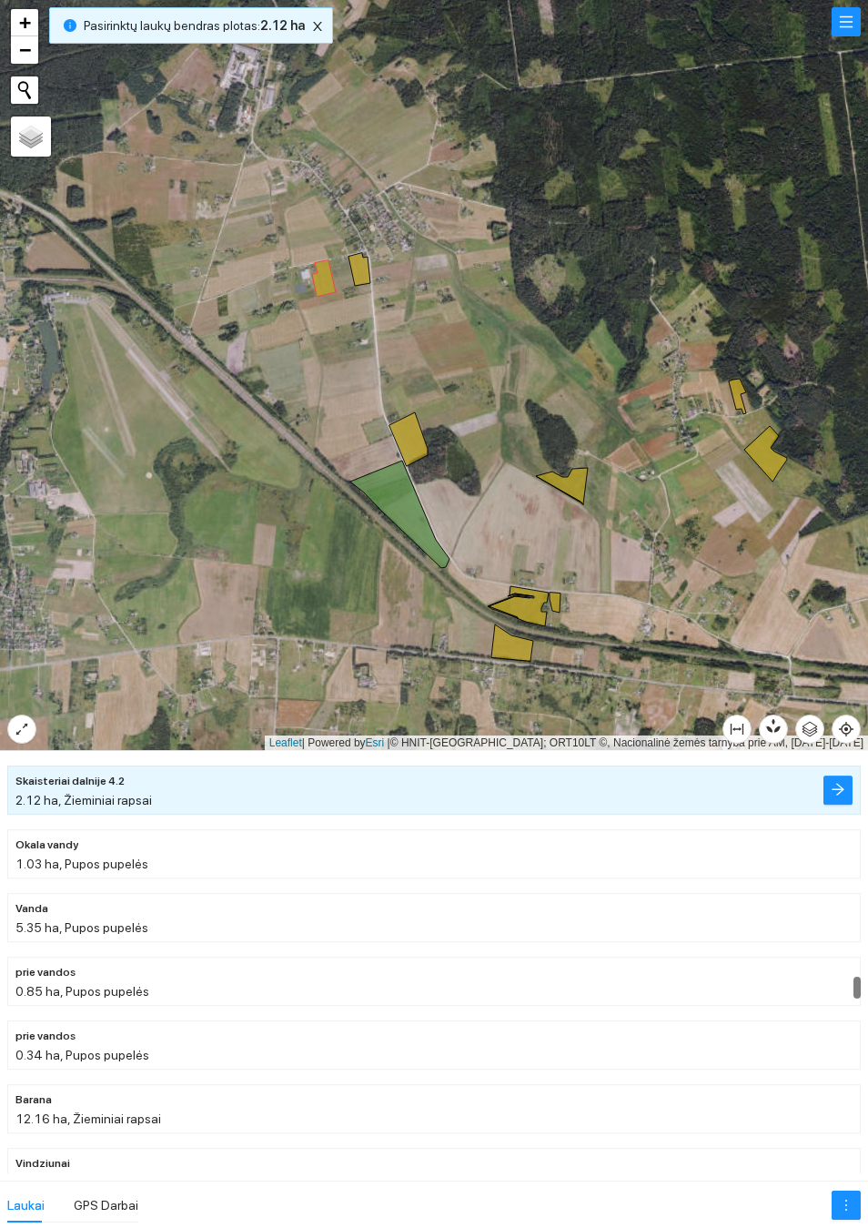
click at [460, 344] on div at bounding box center [434, 375] width 868 height 751
click at [367, 270] on icon at bounding box center [360, 269] width 22 height 33
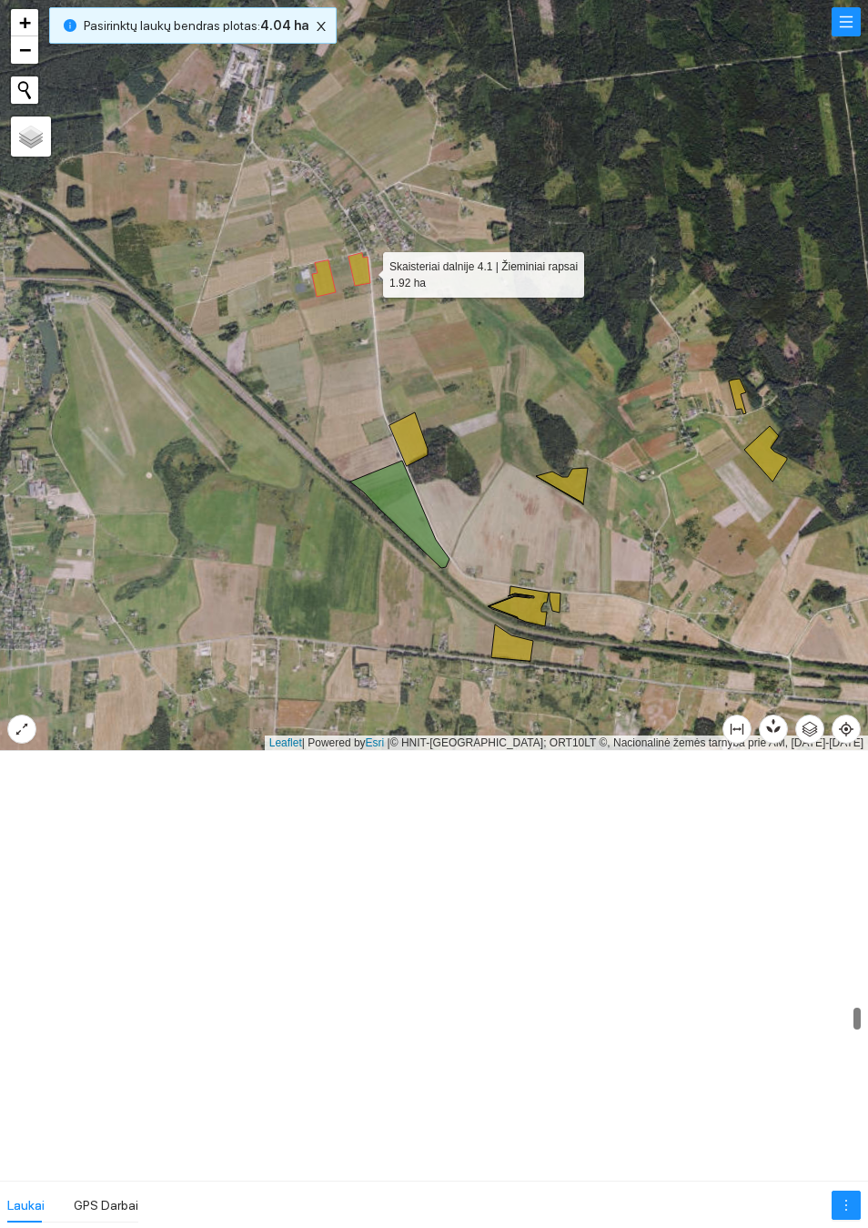
scroll to position [4576, 0]
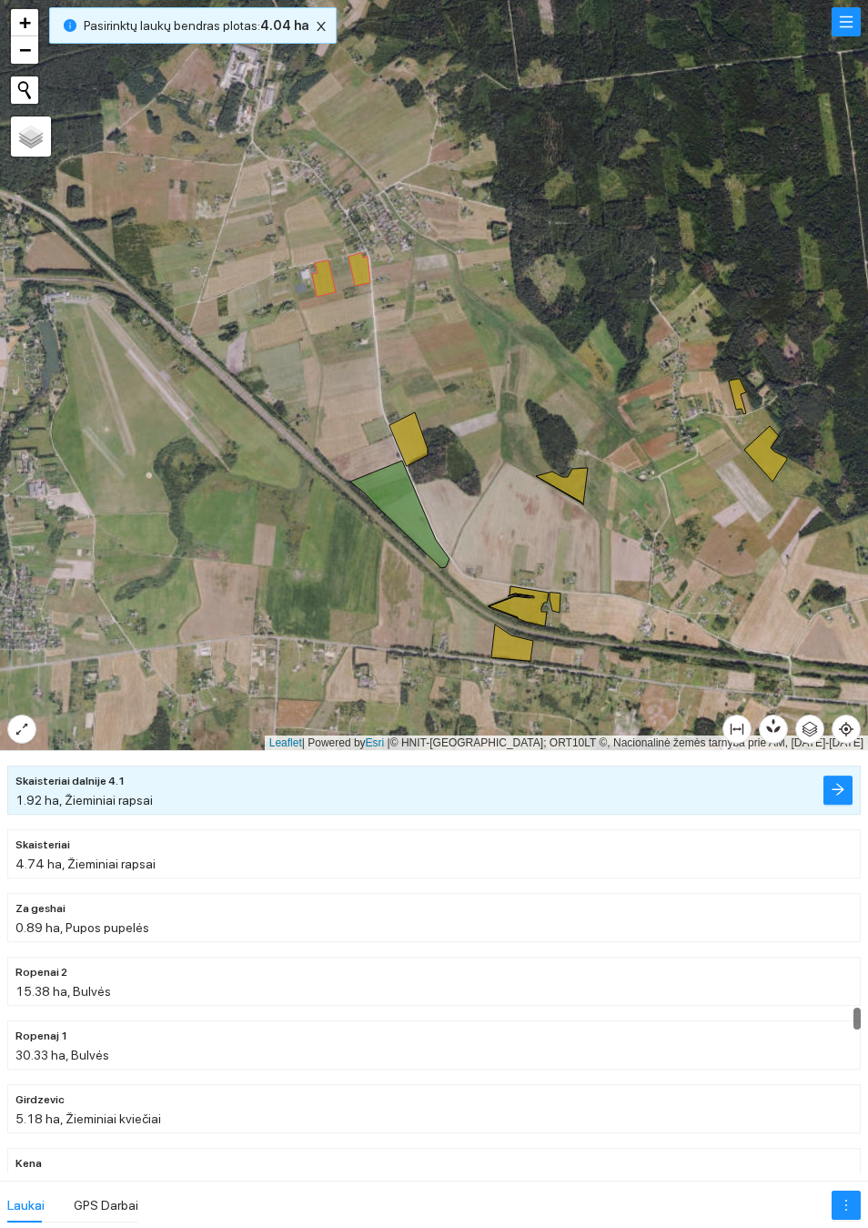
click at [500, 519] on div at bounding box center [434, 375] width 868 height 751
click at [416, 440] on icon at bounding box center [408, 439] width 38 height 54
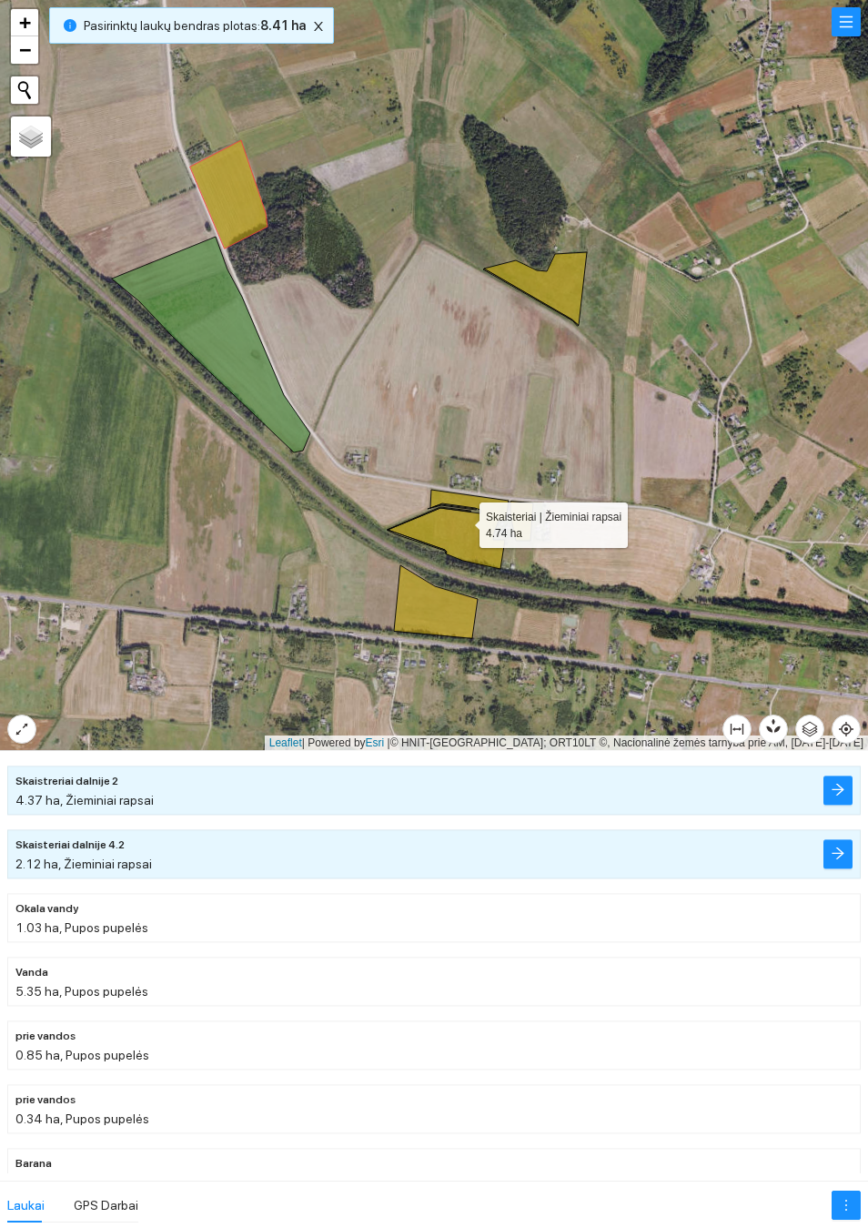
click at [463, 521] on icon at bounding box center [448, 529] width 121 height 79
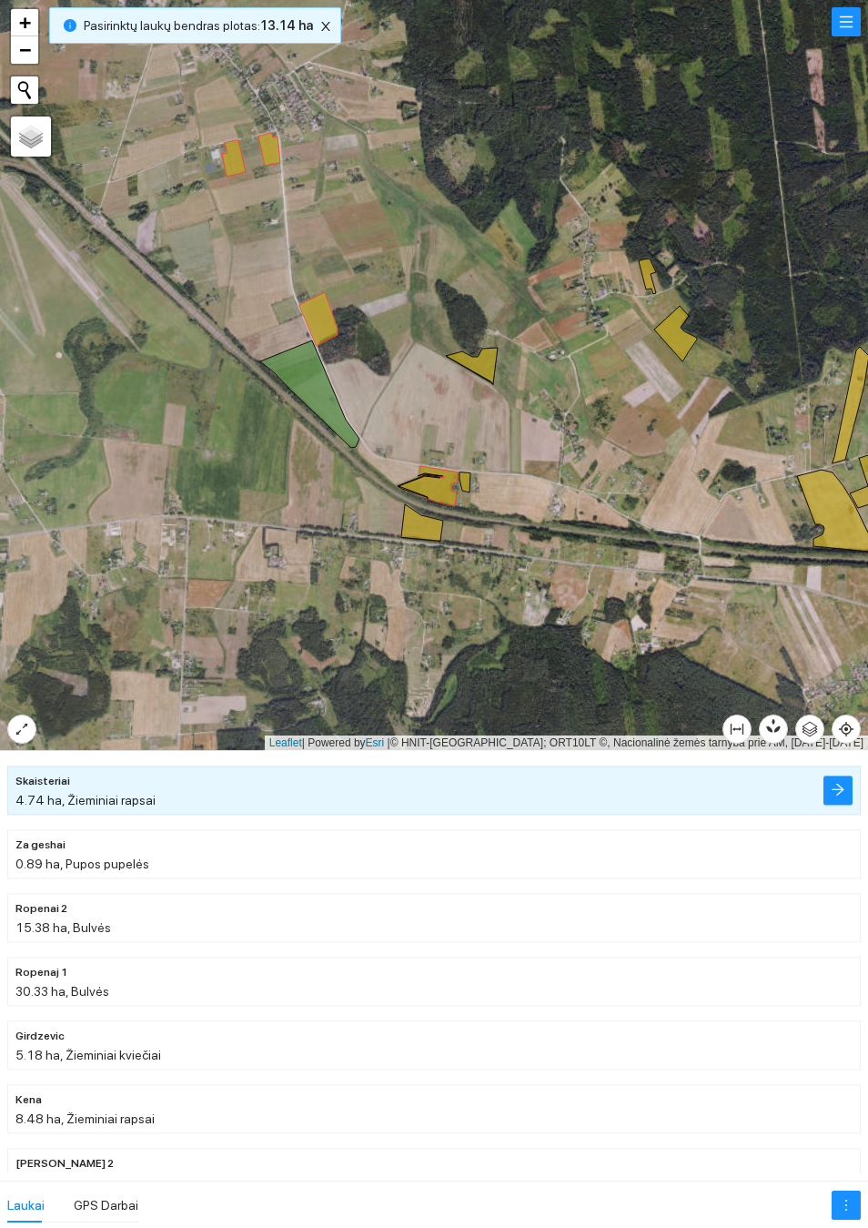
click at [475, 477] on div at bounding box center [434, 375] width 868 height 751
click at [468, 482] on icon at bounding box center [465, 482] width 11 height 20
